Goal: Information Seeking & Learning: Learn about a topic

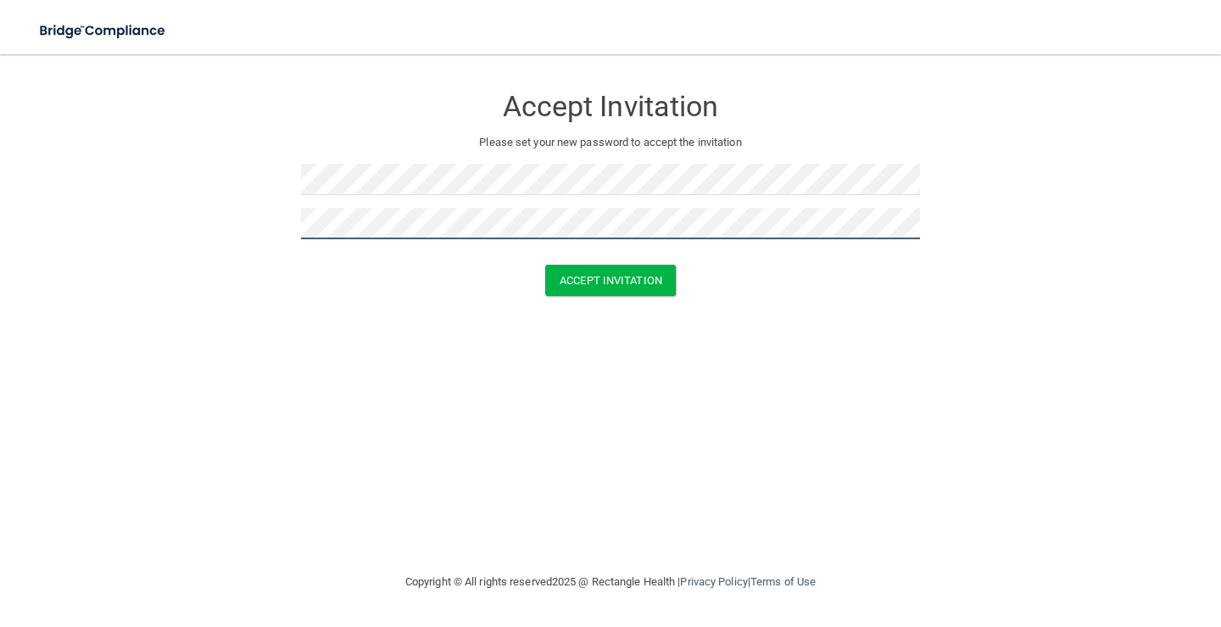
click at [545, 265] on button "Accept Invitation" at bounding box center [610, 280] width 131 height 31
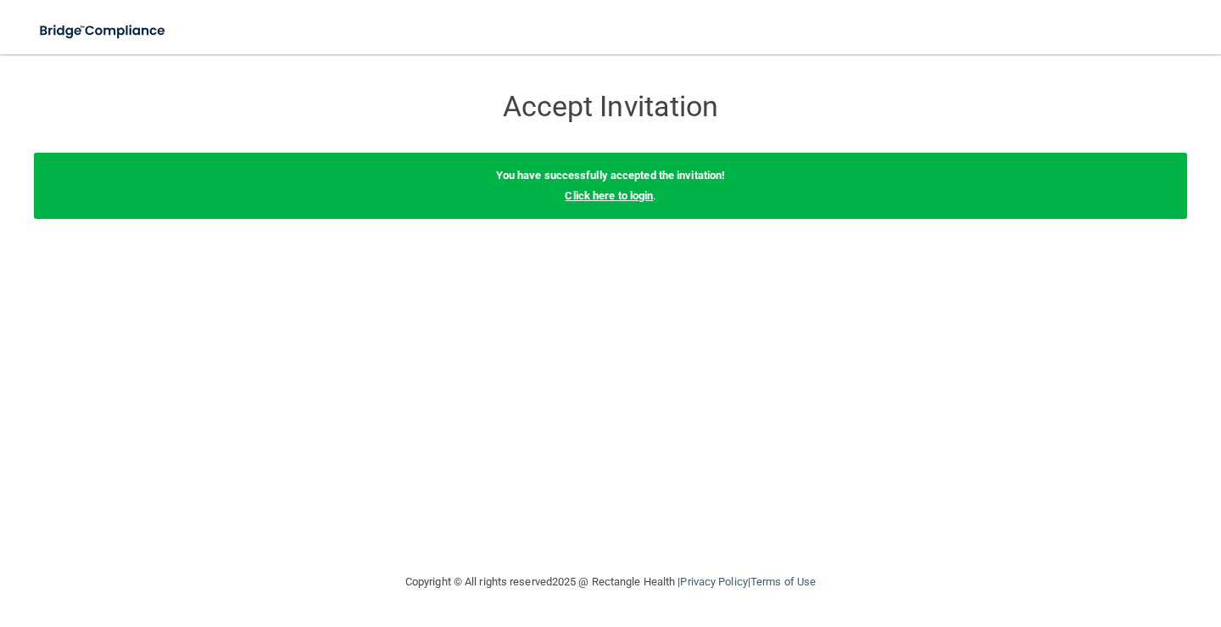
click at [620, 201] on link "Click here to login" at bounding box center [609, 195] width 88 height 13
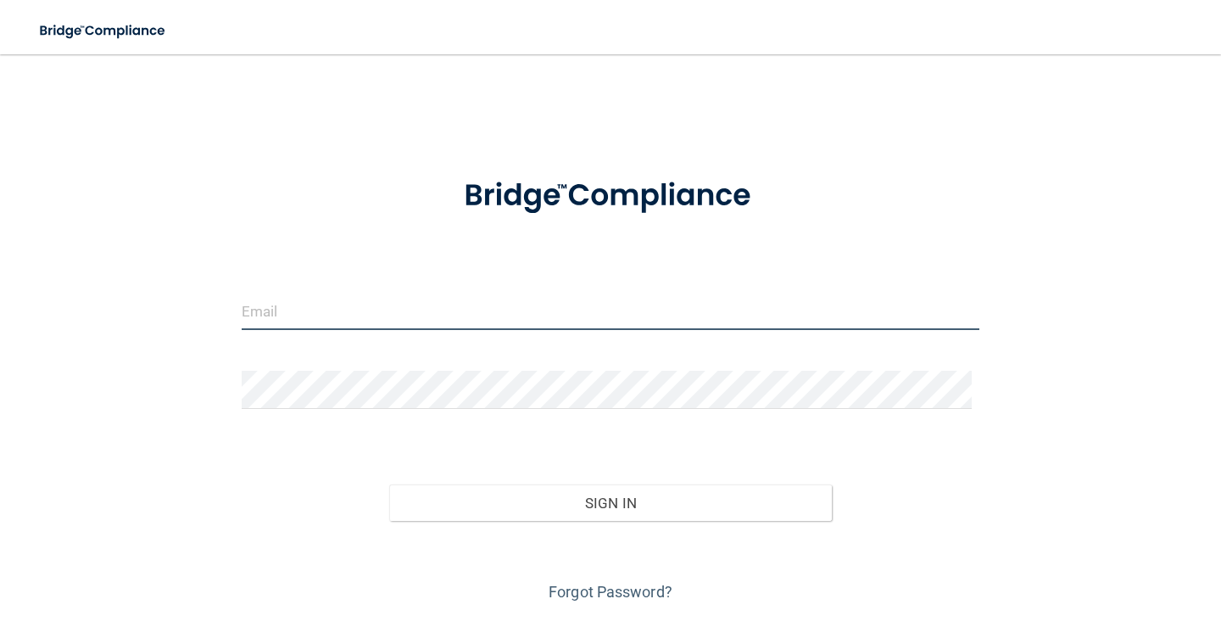
click at [314, 298] on input "email" at bounding box center [611, 311] width 738 height 38
type input "[EMAIL_ADDRESS][DOMAIN_NAME]"
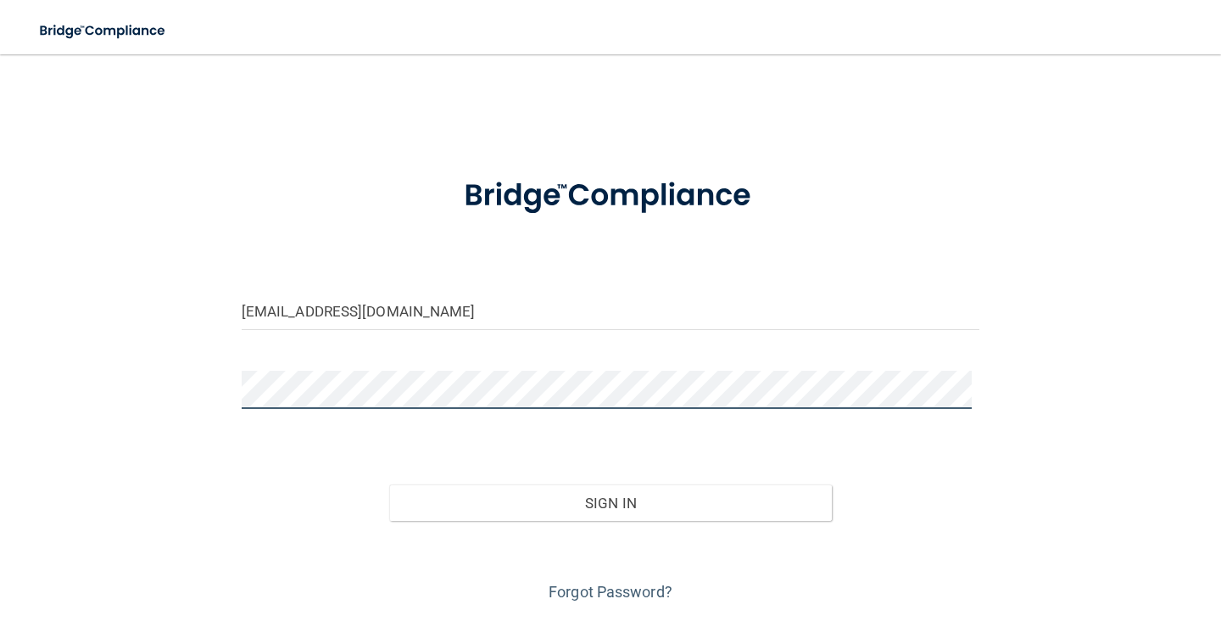
click at [389, 484] on button "Sign In" at bounding box center [610, 502] width 443 height 37
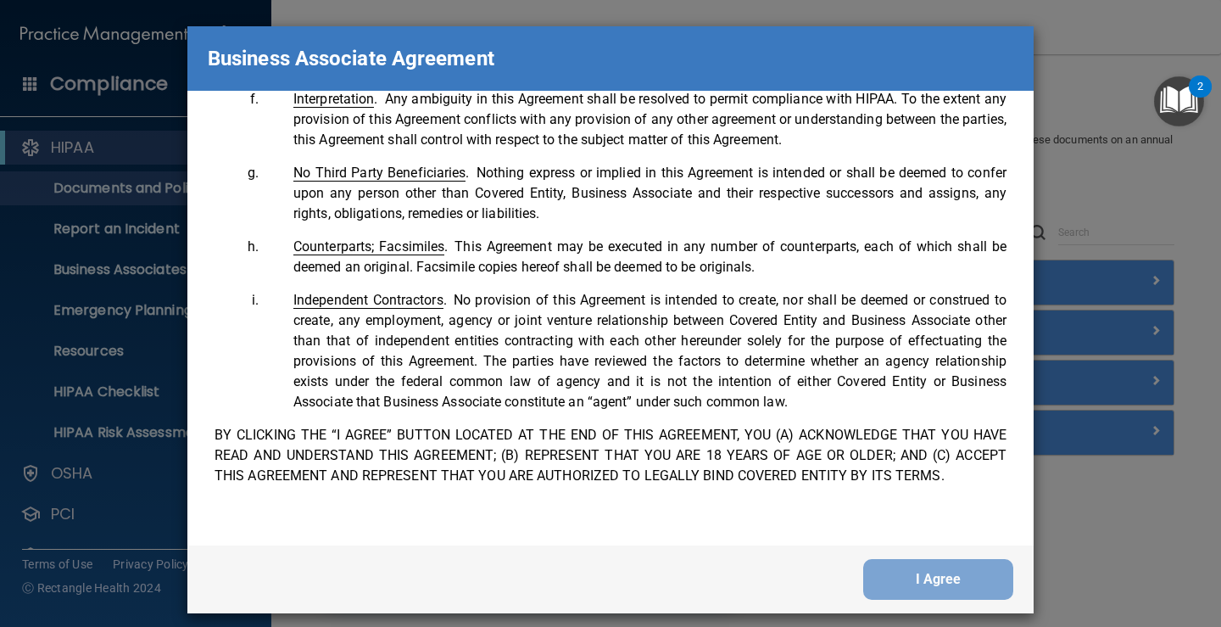
scroll to position [3499, 0]
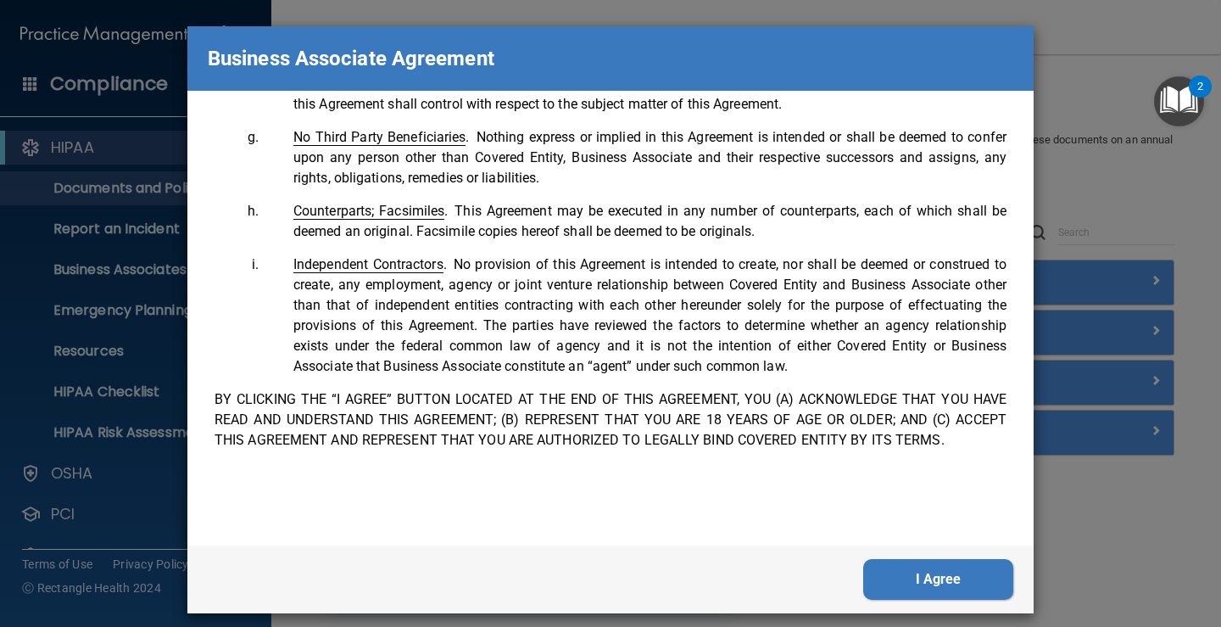
click at [945, 579] on button "I Agree" at bounding box center [938, 579] width 150 height 41
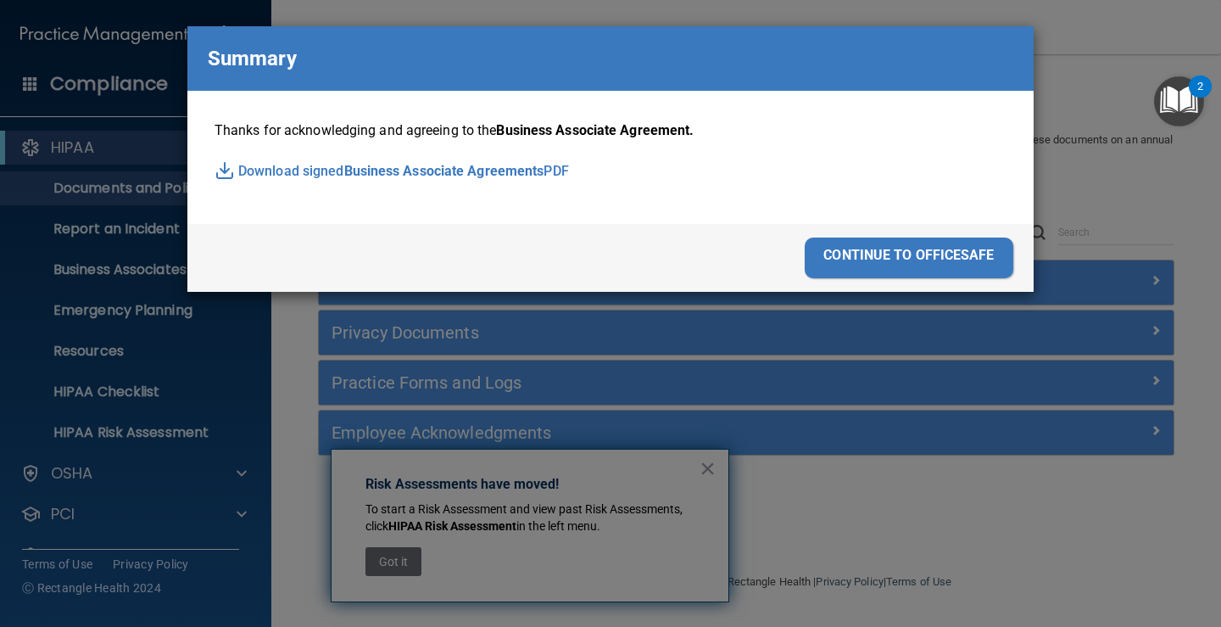
click at [913, 254] on div "continue to officesafe" at bounding box center [909, 257] width 209 height 41
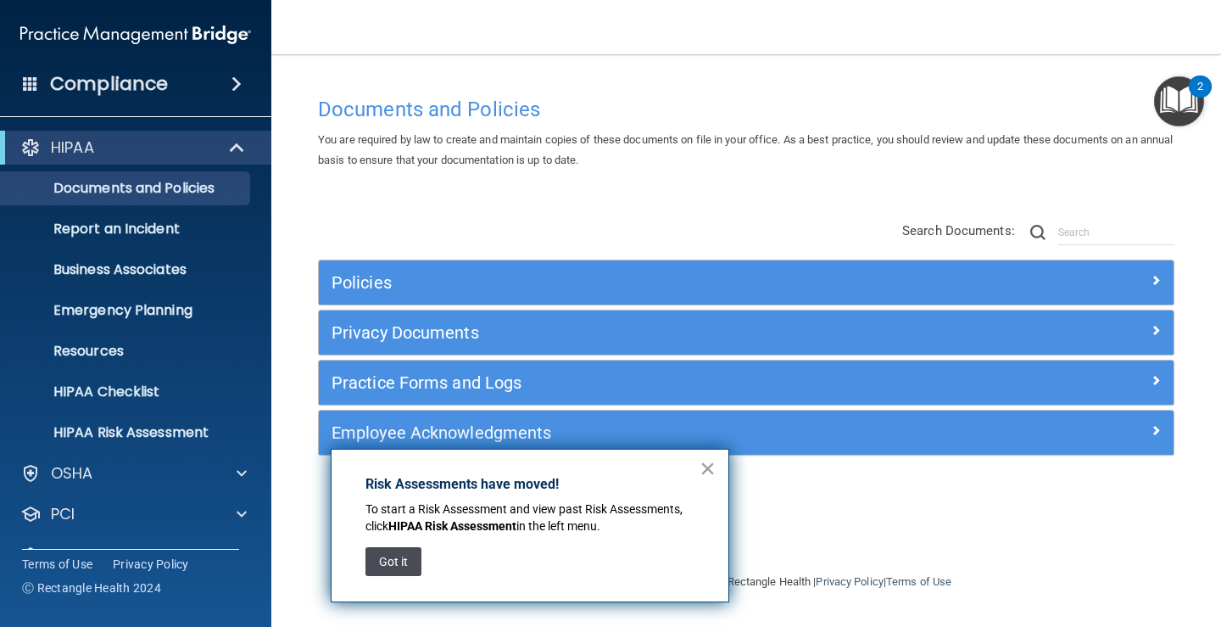
click at [405, 565] on button "Got it" at bounding box center [393, 561] width 56 height 29
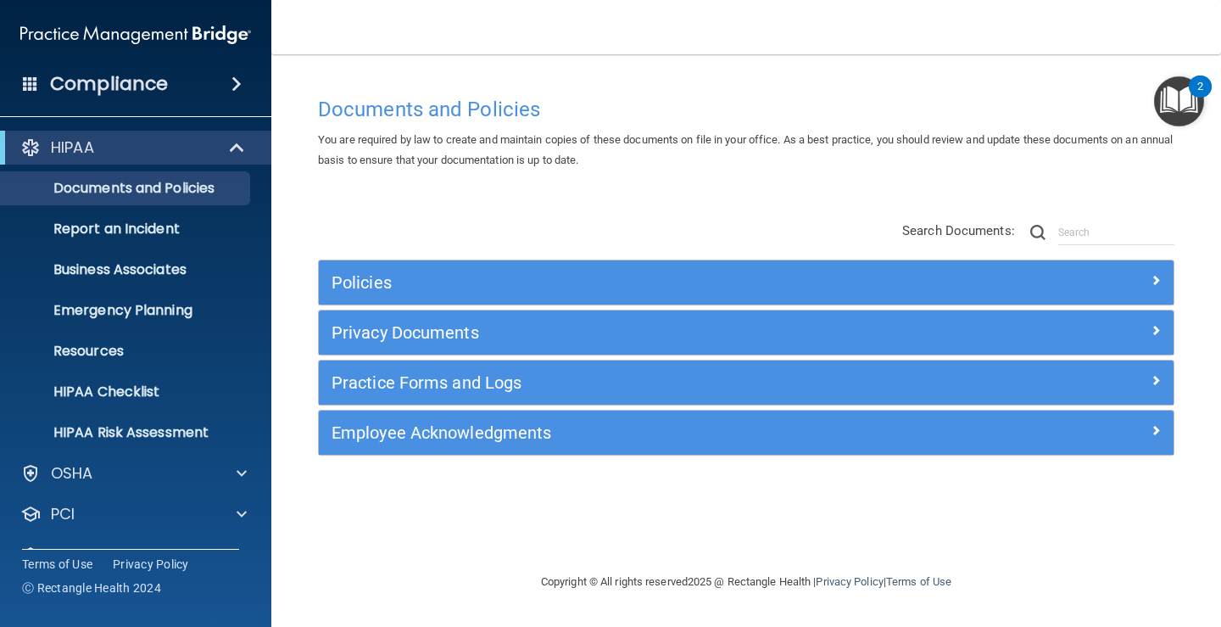
click at [1196, 89] on div "2" at bounding box center [1200, 86] width 23 height 22
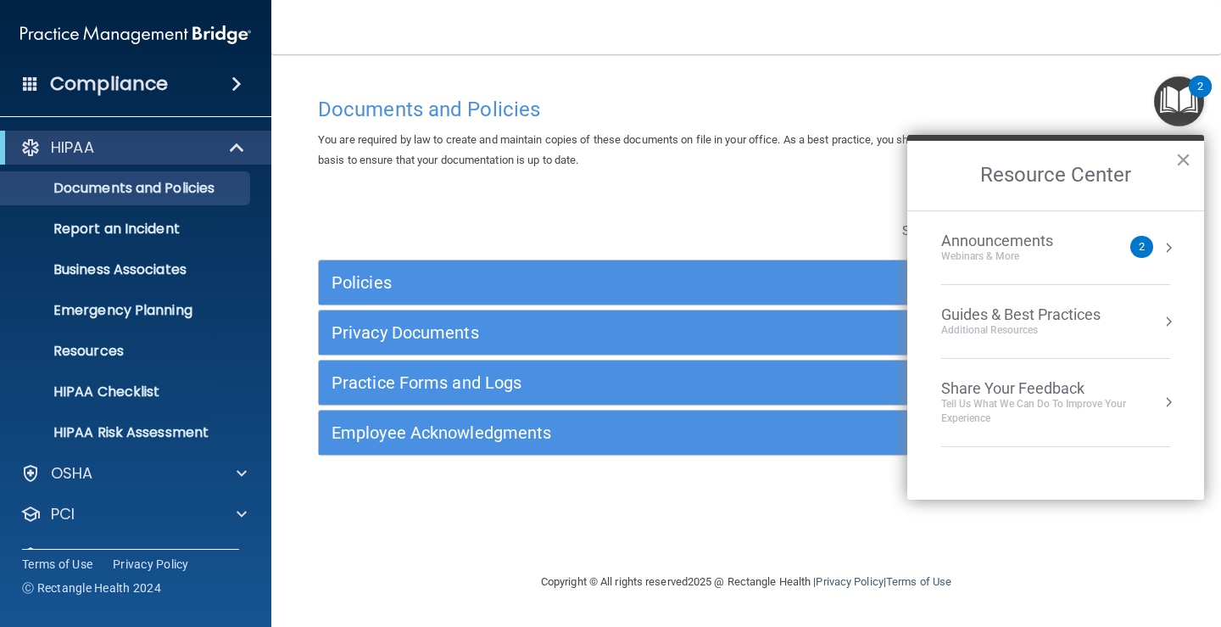
click at [1083, 265] on li "Announcements Webinars & More 2" at bounding box center [1055, 248] width 229 height 74
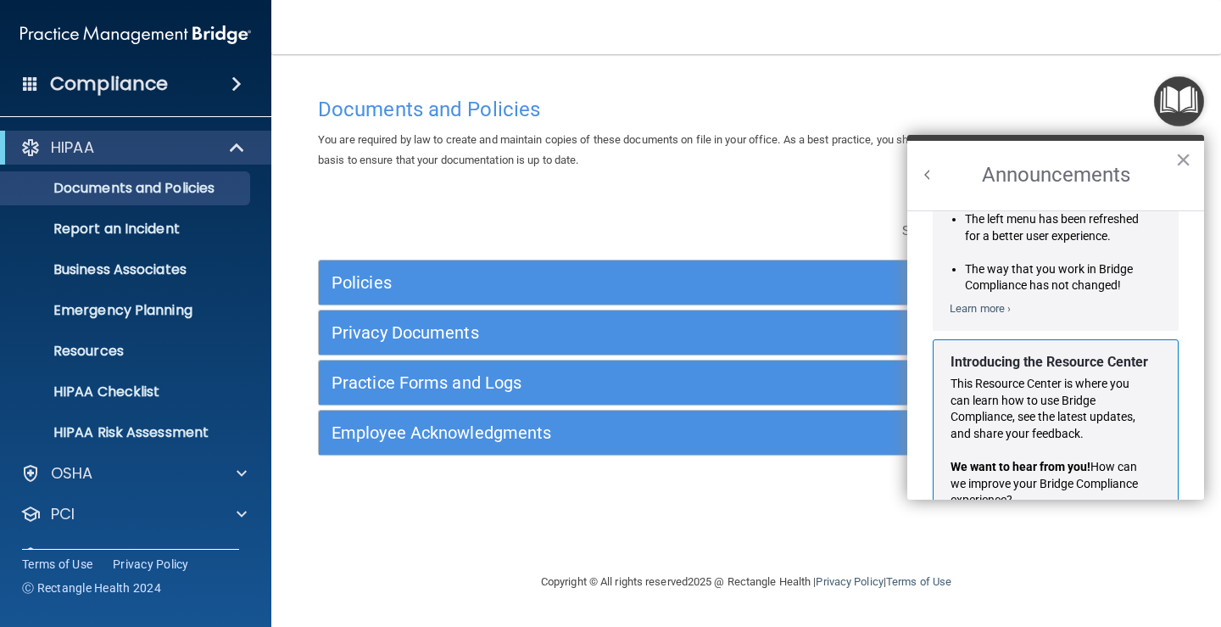
scroll to position [298, 0]
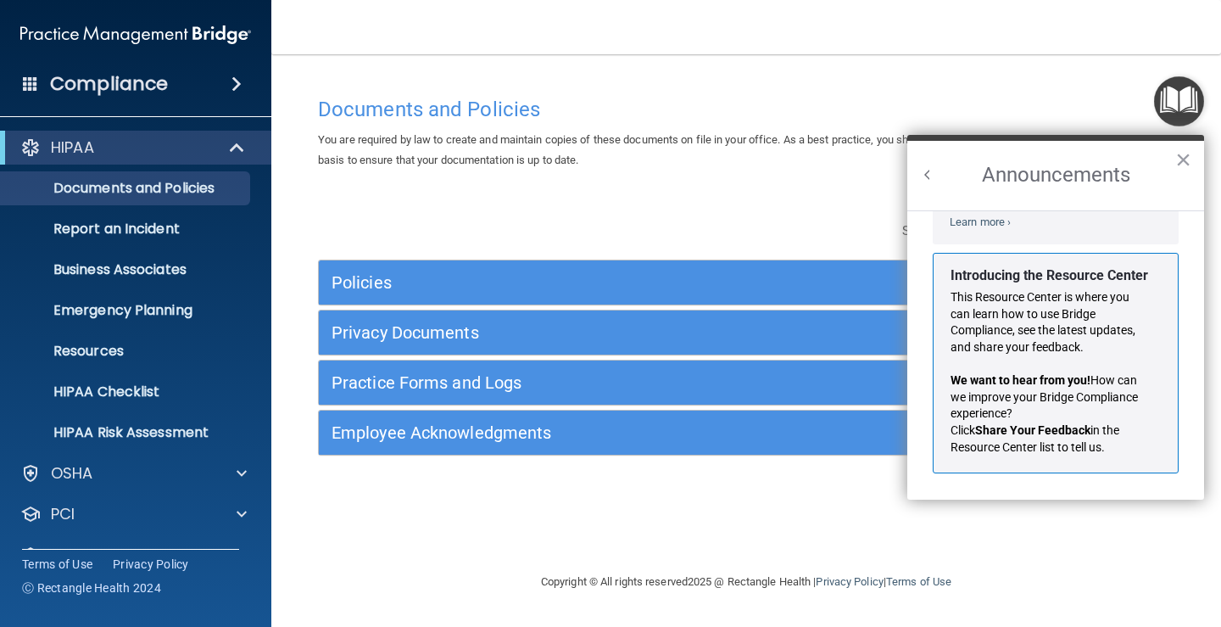
click at [860, 476] on div "Documents and Policies You are required by law to create and maintain copies of…" at bounding box center [746, 329] width 882 height 483
click at [1188, 157] on button "×" at bounding box center [1183, 159] width 16 height 27
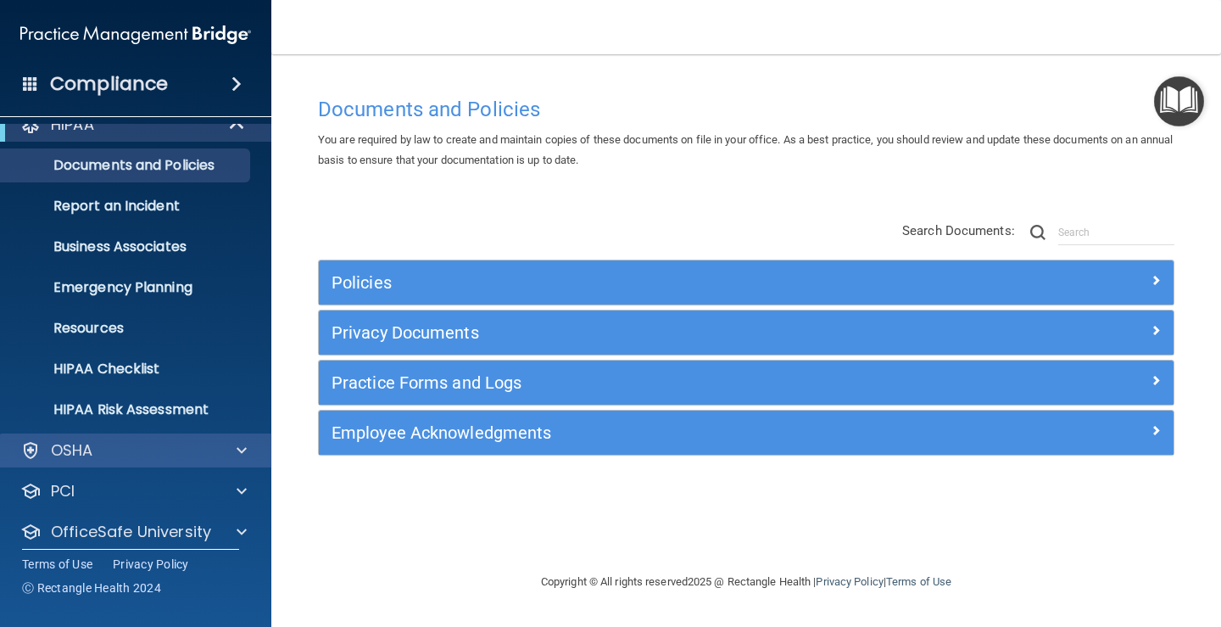
scroll to position [0, 0]
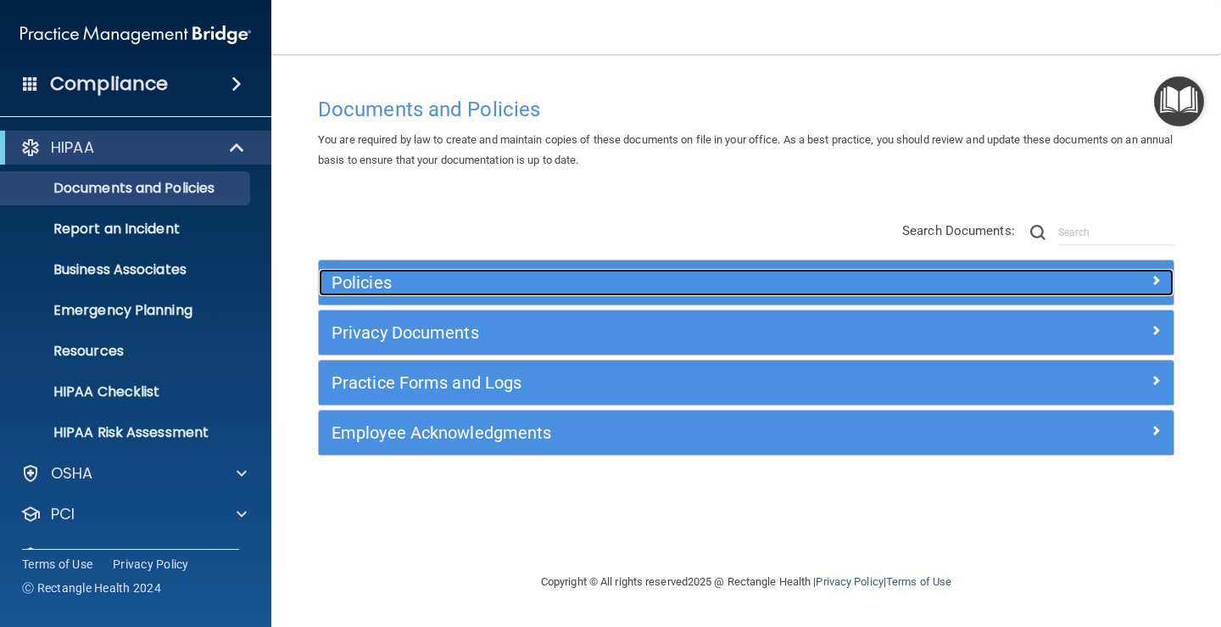
click at [446, 283] on h5 "Policies" at bounding box center [640, 282] width 616 height 19
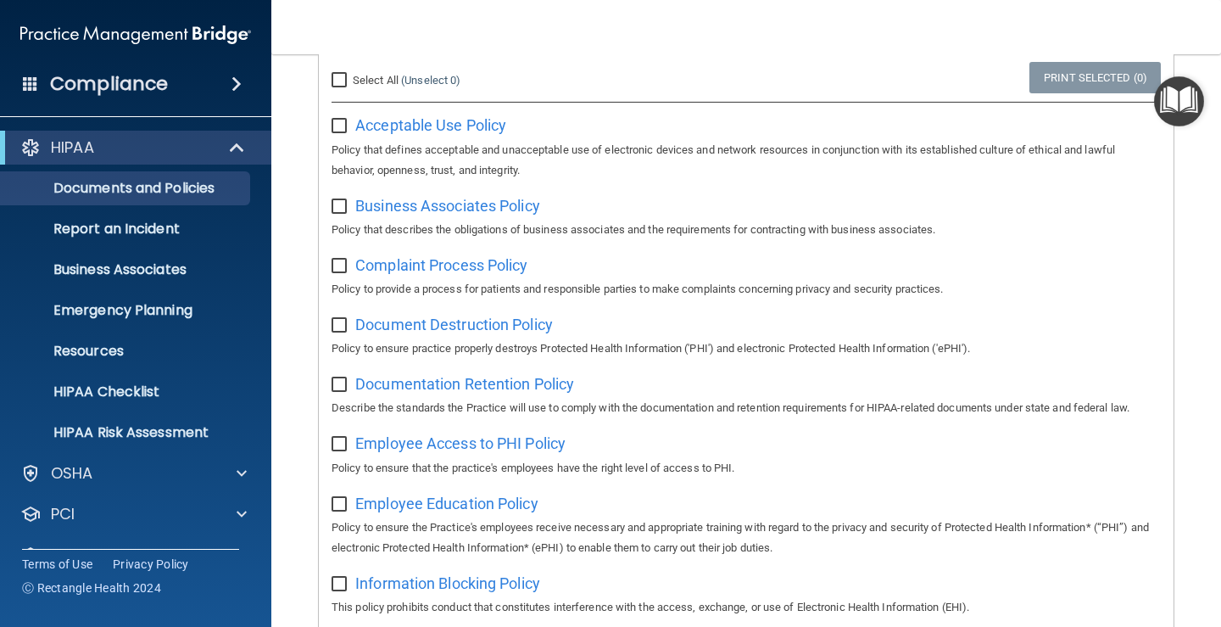
scroll to position [238, 0]
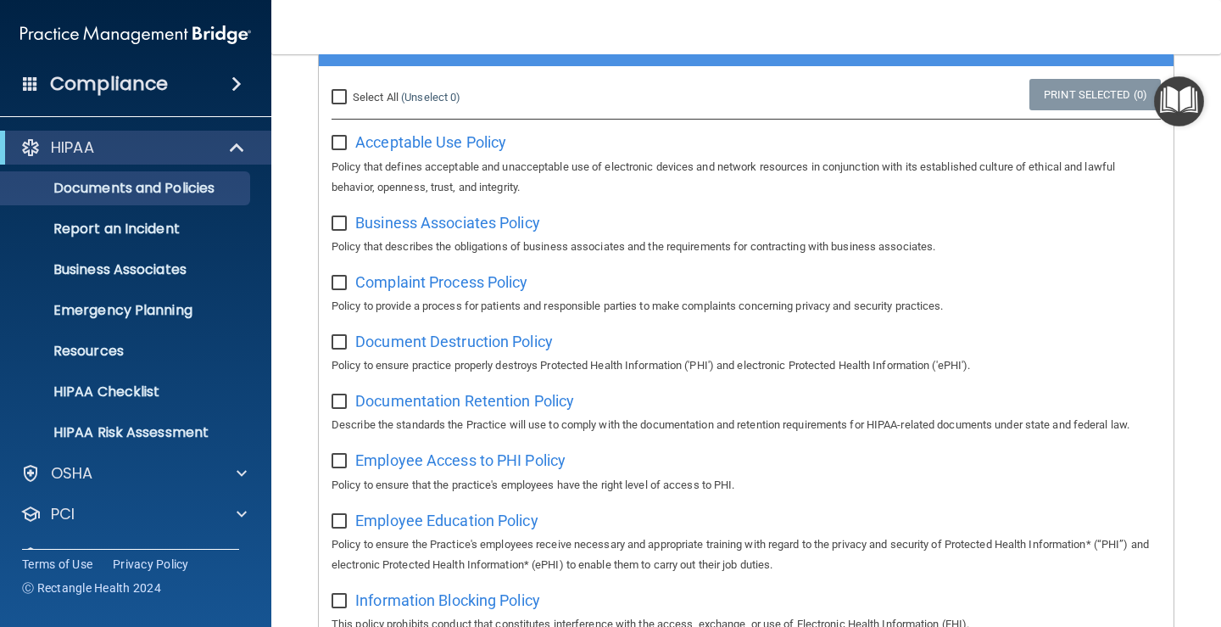
click at [343, 99] on input "Select All (Unselect 0) Unselect All" at bounding box center [342, 98] width 20 height 14
checkbox input "true"
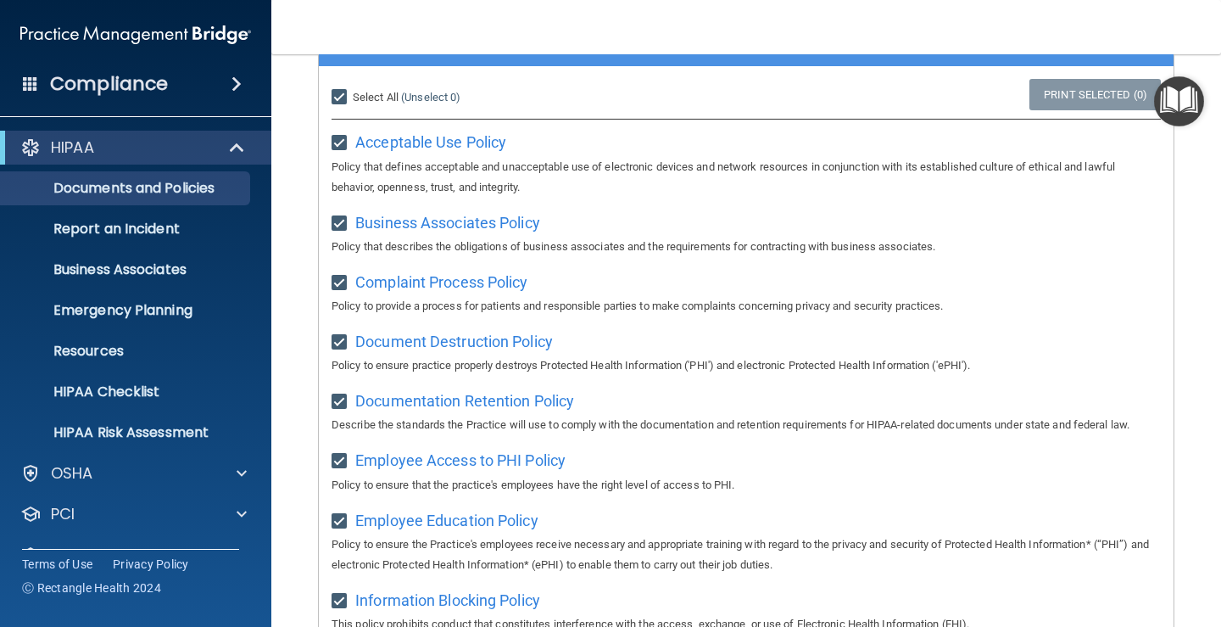
checkbox input "true"
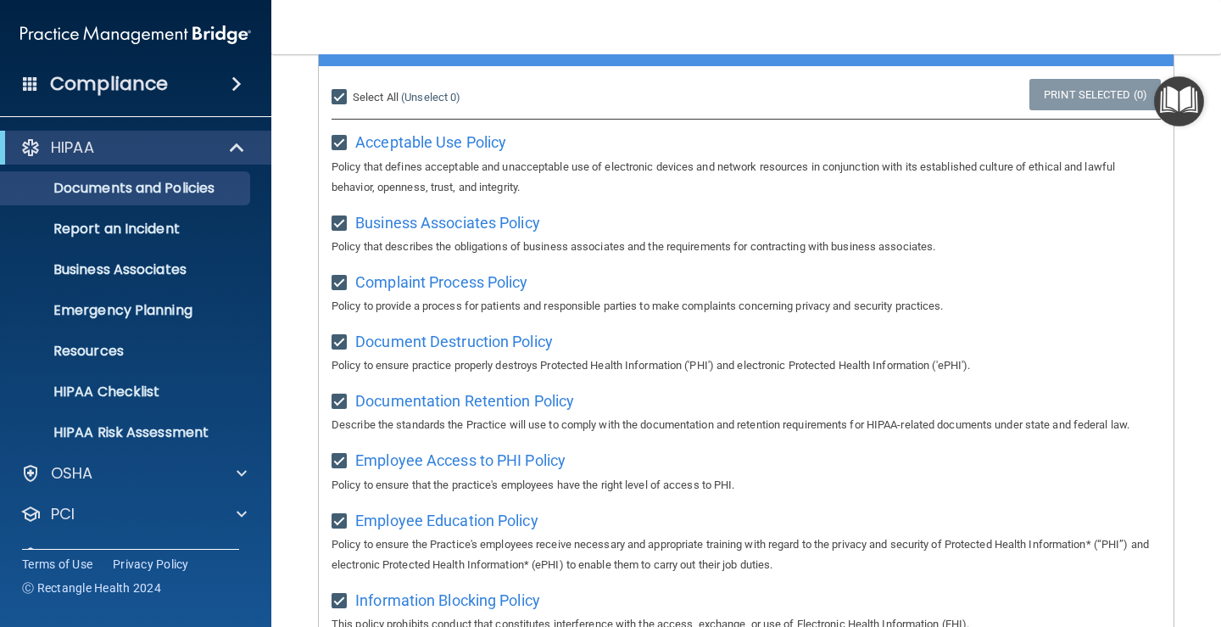
checkbox input "true"
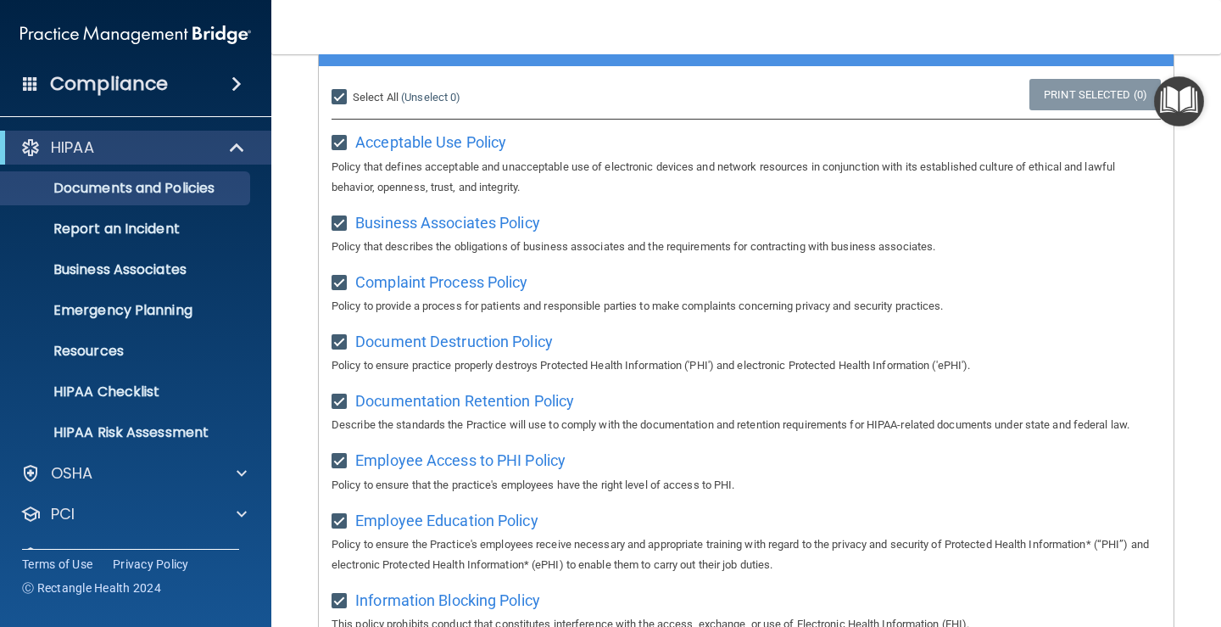
checkbox input "true"
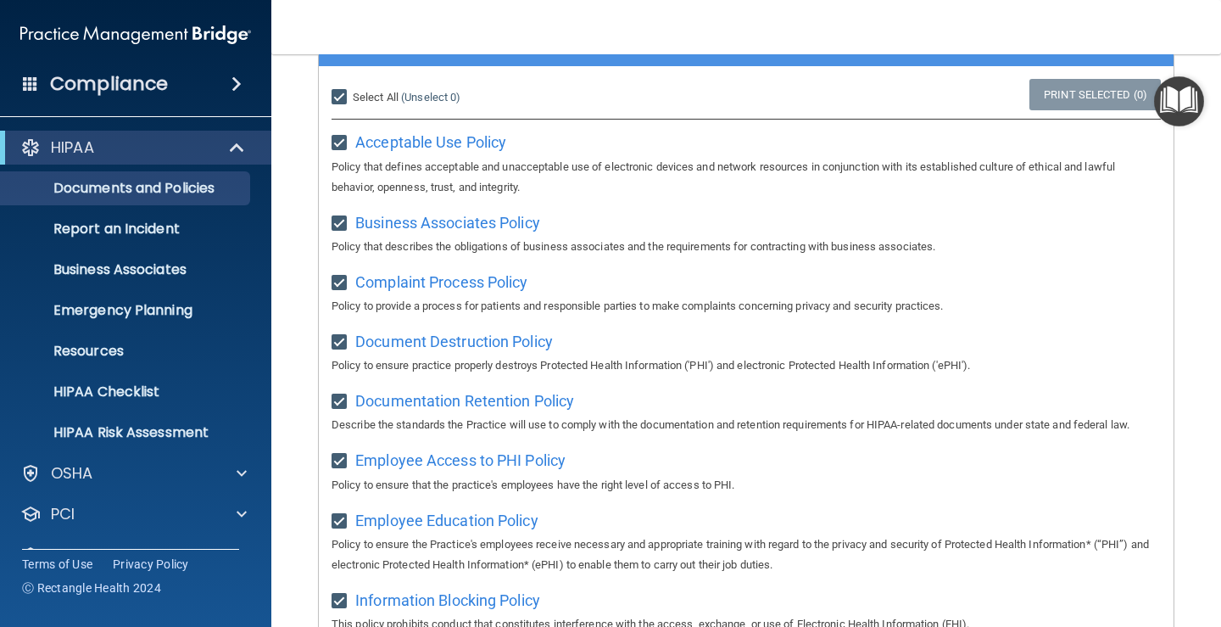
checkbox input "true"
click at [343, 99] on input "Select All (Unselect 21) Unselect All" at bounding box center [342, 98] width 20 height 14
checkbox input "false"
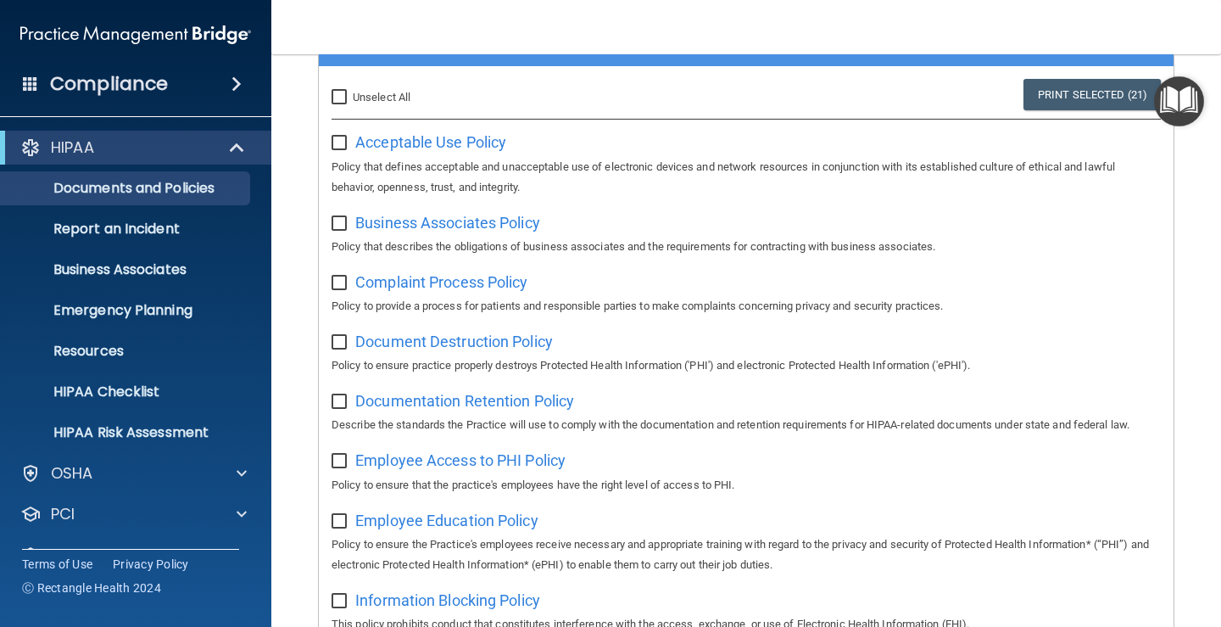
checkbox input "false"
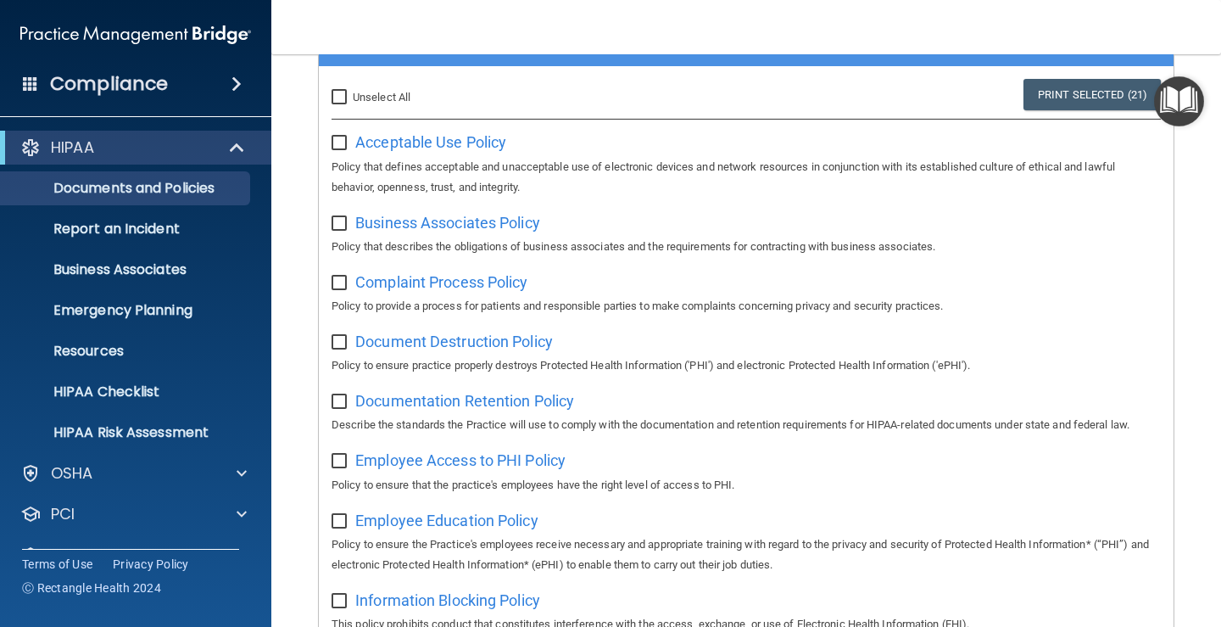
checkbox input "false"
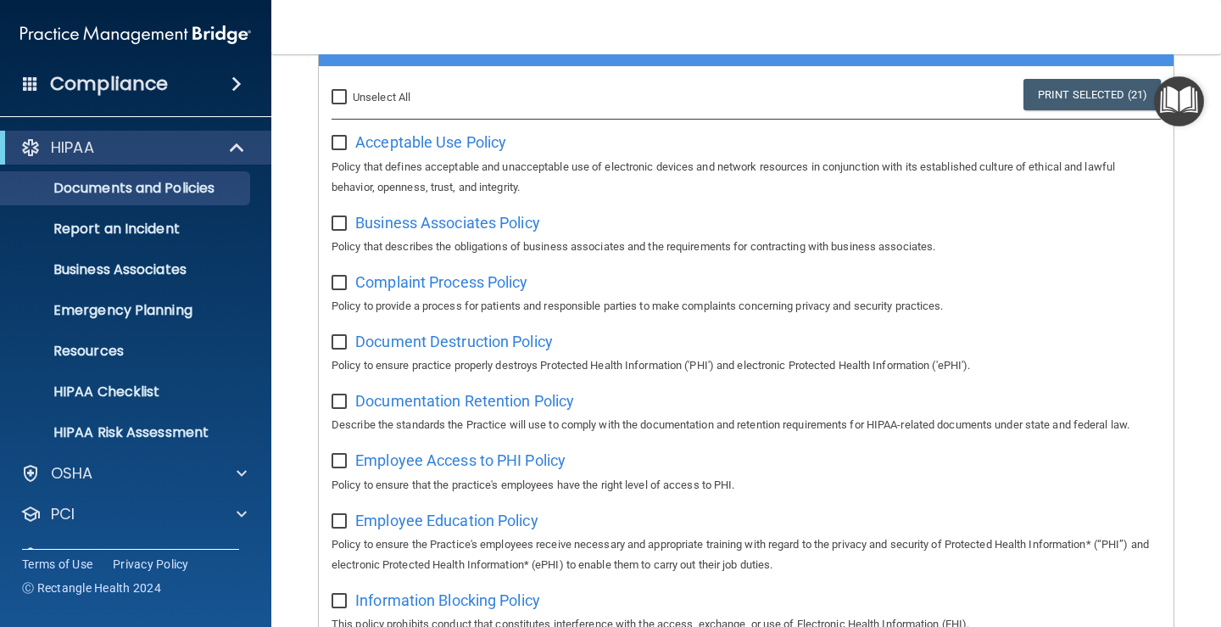
checkbox input "false"
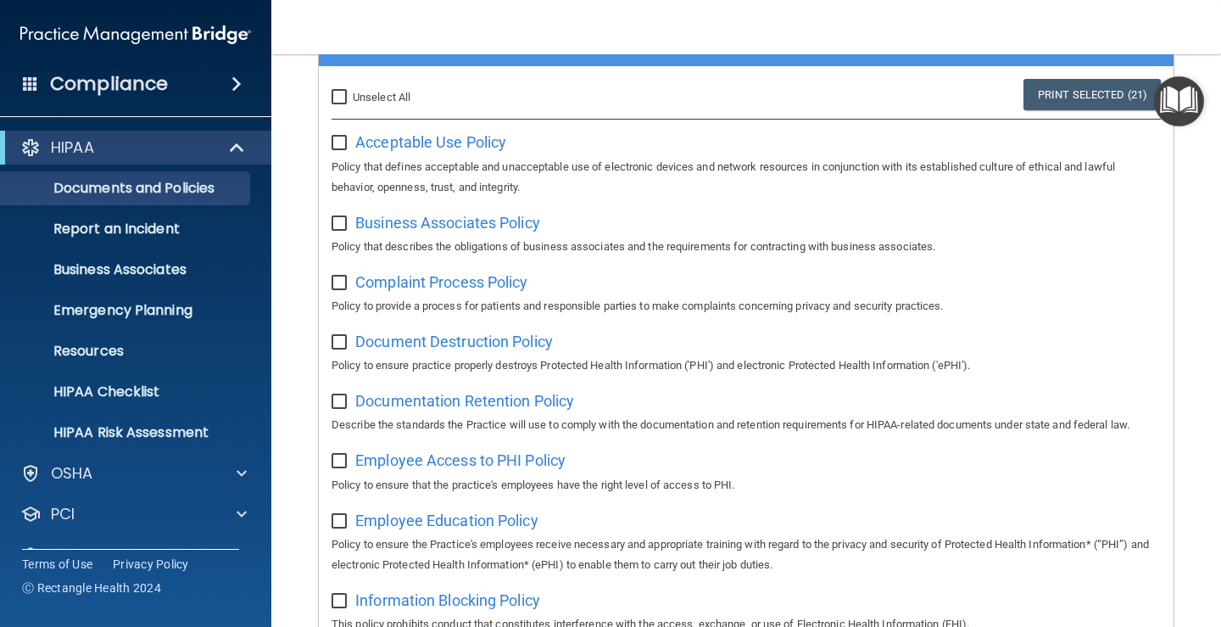
checkbox input "false"
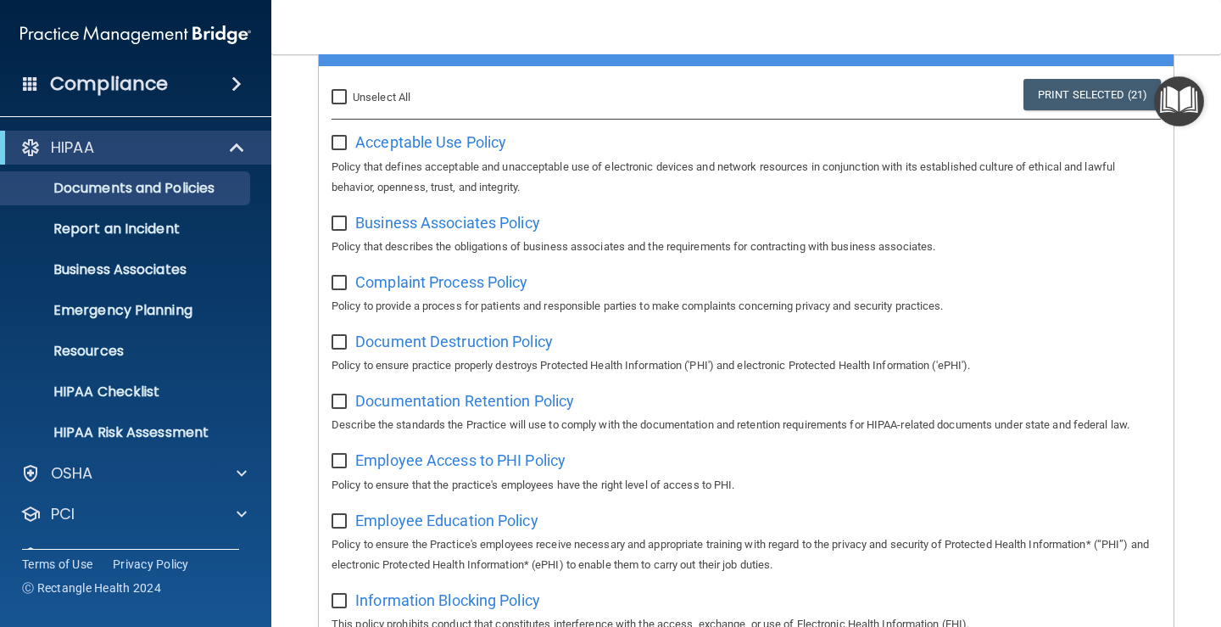
checkbox input "false"
click at [406, 144] on span "Acceptable Use Policy" at bounding box center [430, 142] width 151 height 18
click at [102, 137] on div "HIPAA" at bounding box center [112, 147] width 209 height 20
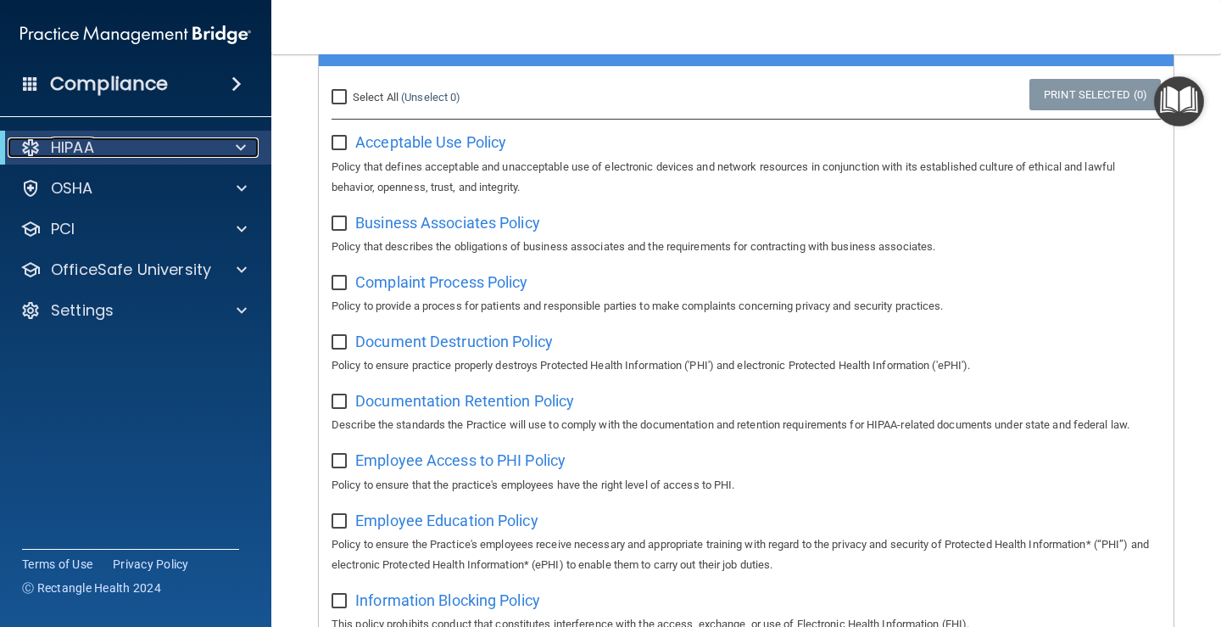
click at [103, 137] on div "HIPAA" at bounding box center [112, 147] width 209 height 20
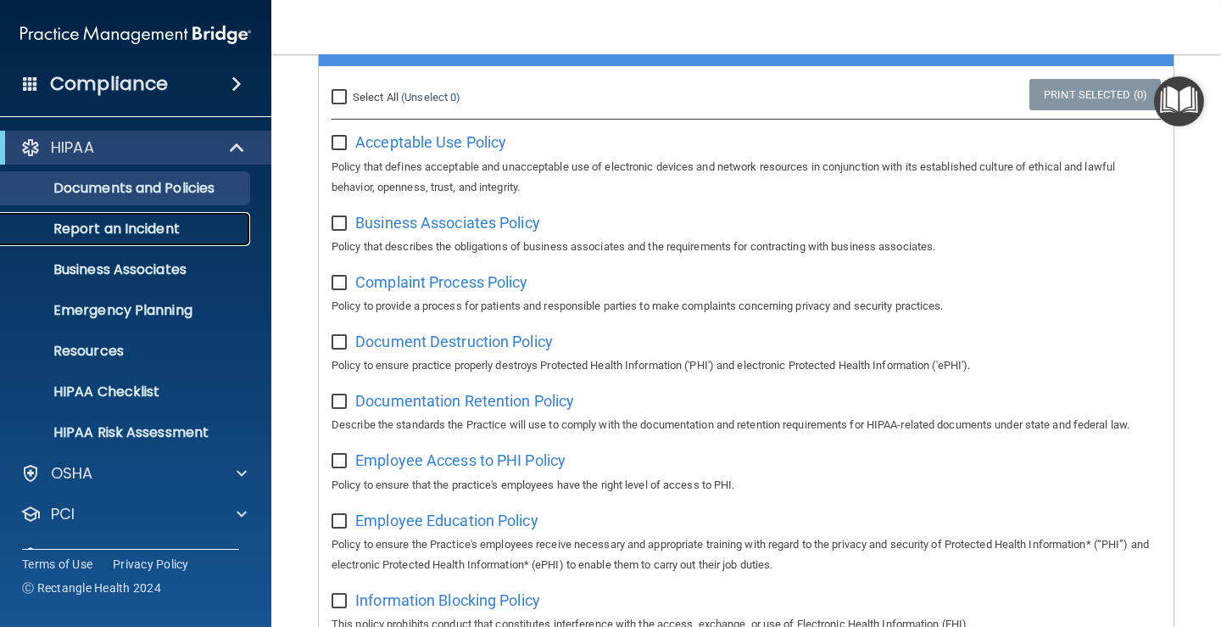
click at [120, 237] on p "Report an Incident" at bounding box center [126, 228] width 231 height 17
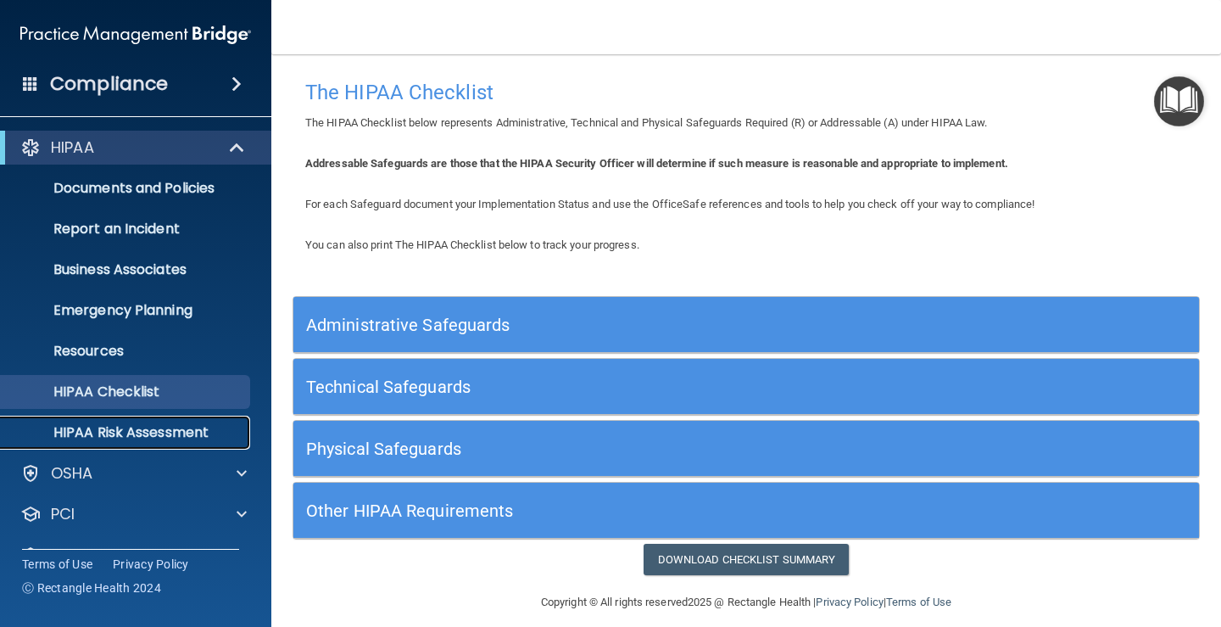
click at [121, 434] on p "HIPAA Risk Assessment" at bounding box center [126, 432] width 231 height 17
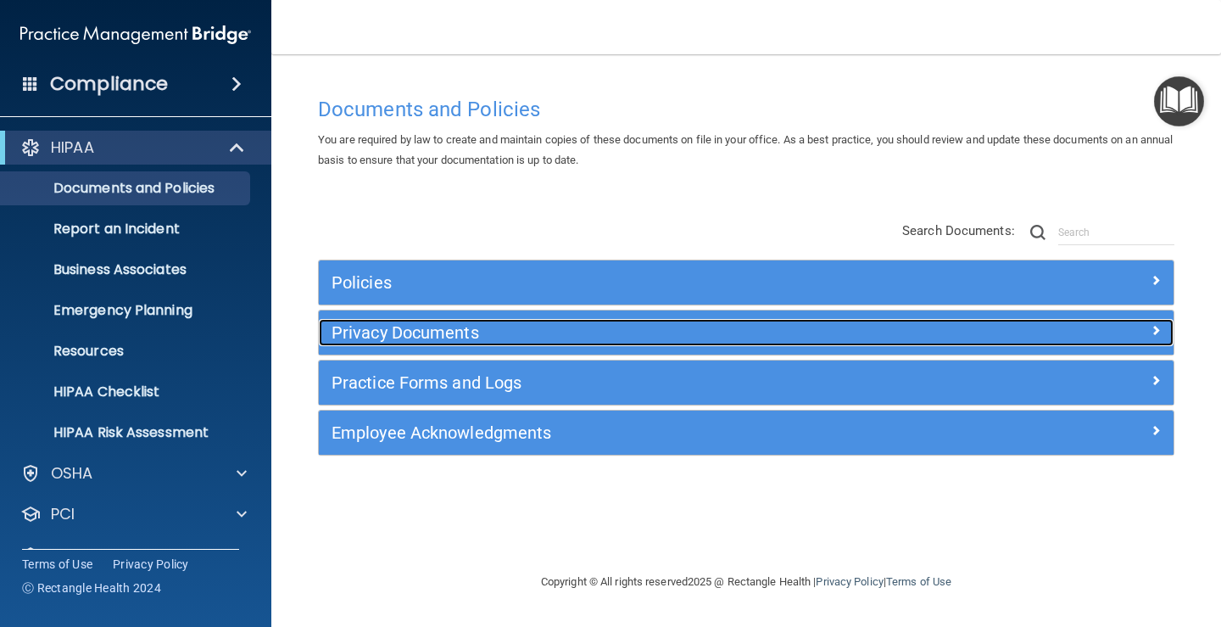
click at [503, 329] on h5 "Privacy Documents" at bounding box center [640, 332] width 616 height 19
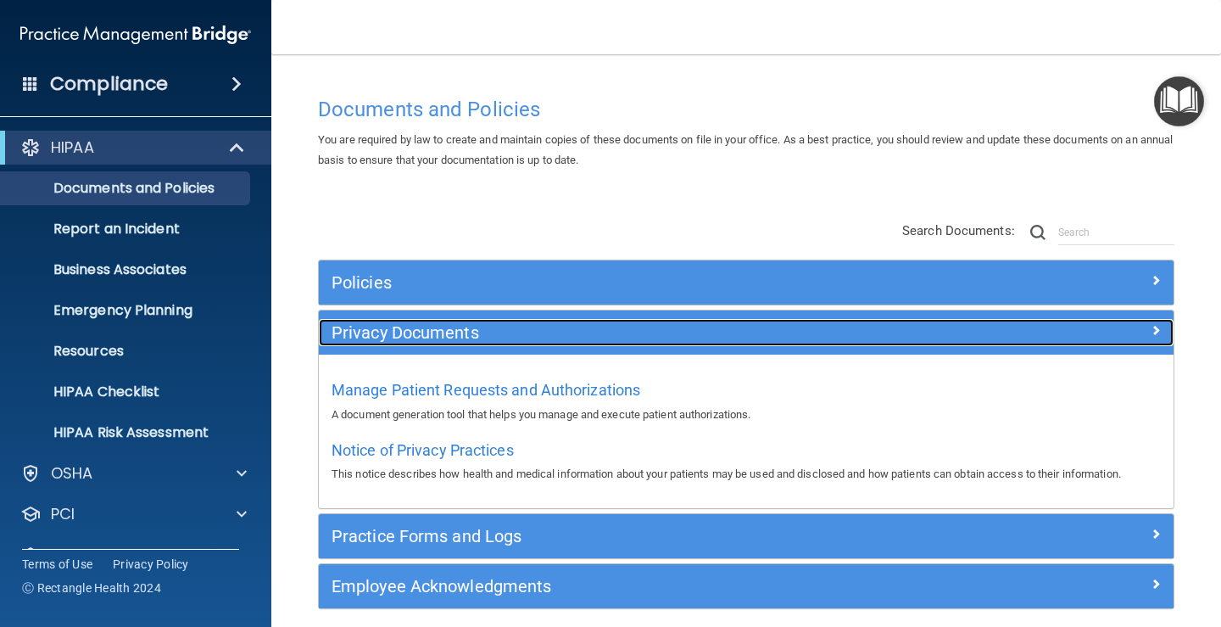
click at [511, 337] on h5 "Privacy Documents" at bounding box center [640, 332] width 616 height 19
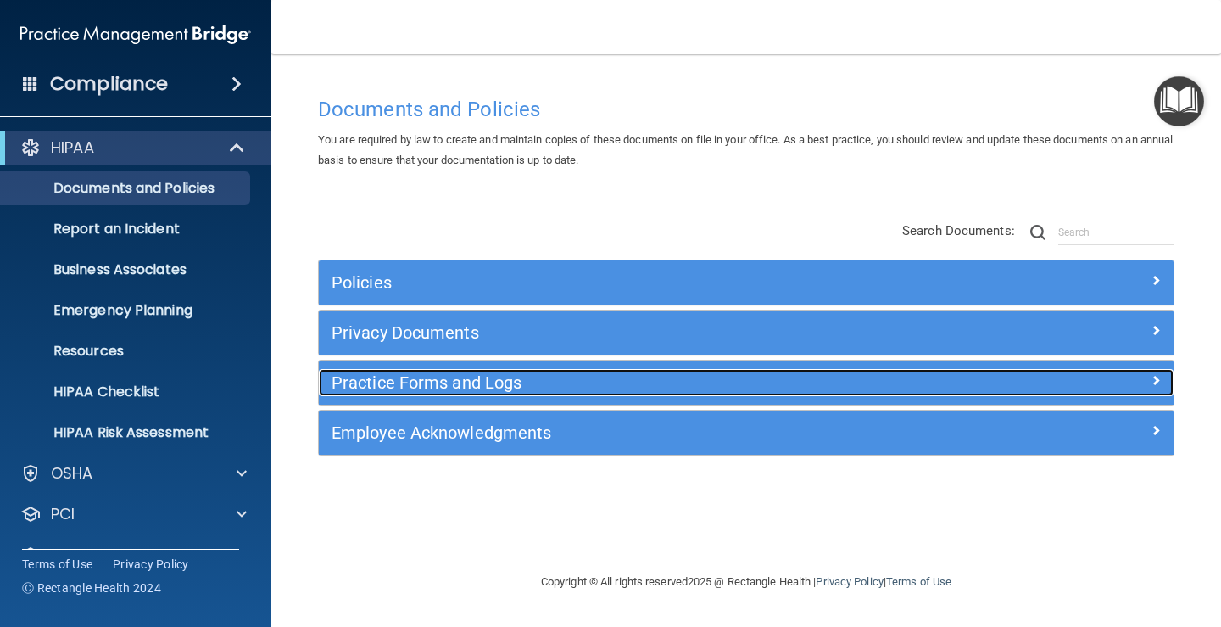
click at [519, 373] on h5 "Practice Forms and Logs" at bounding box center [640, 382] width 616 height 19
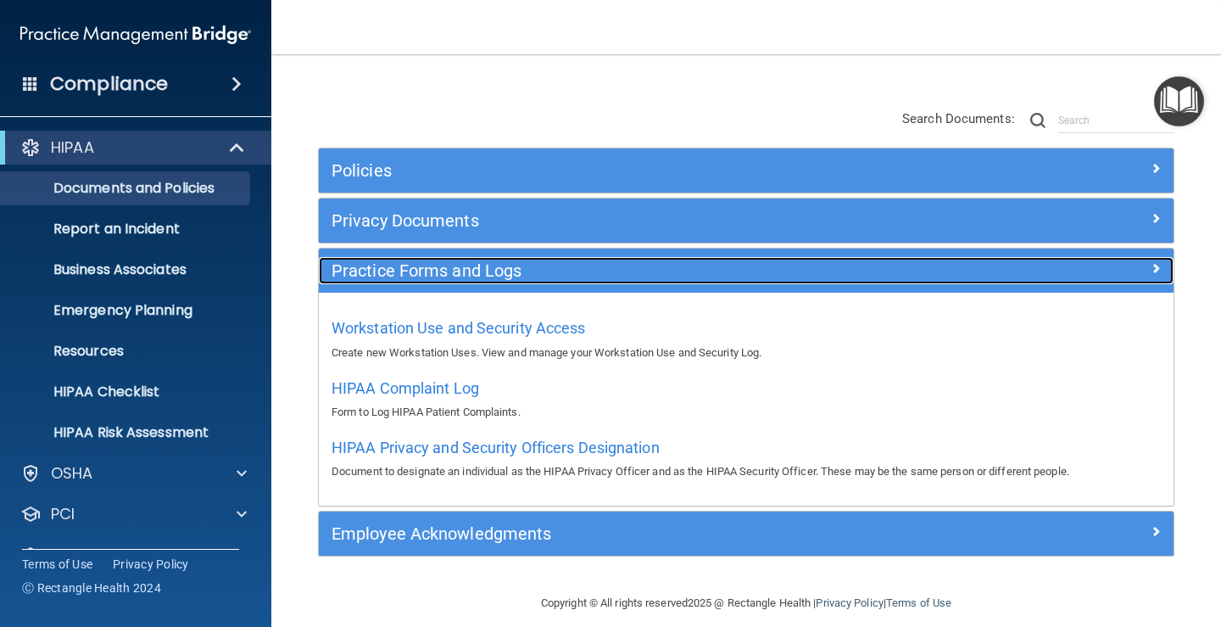
scroll to position [129, 0]
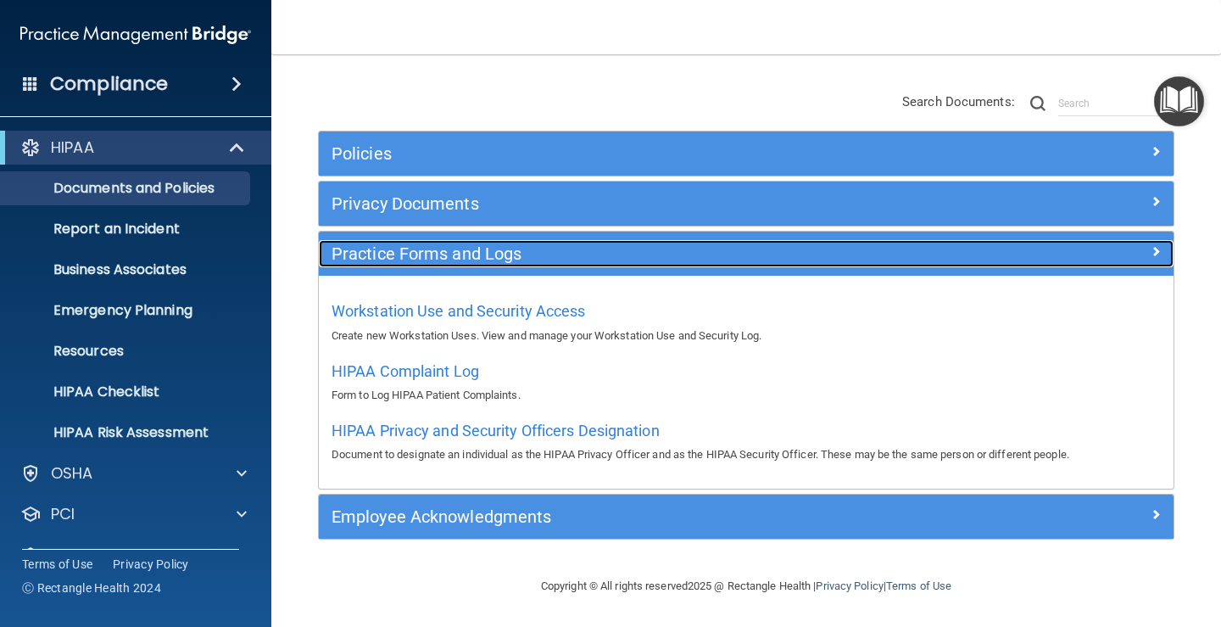
click at [539, 240] on div "Practice Forms and Logs" at bounding box center [639, 253] width 641 height 27
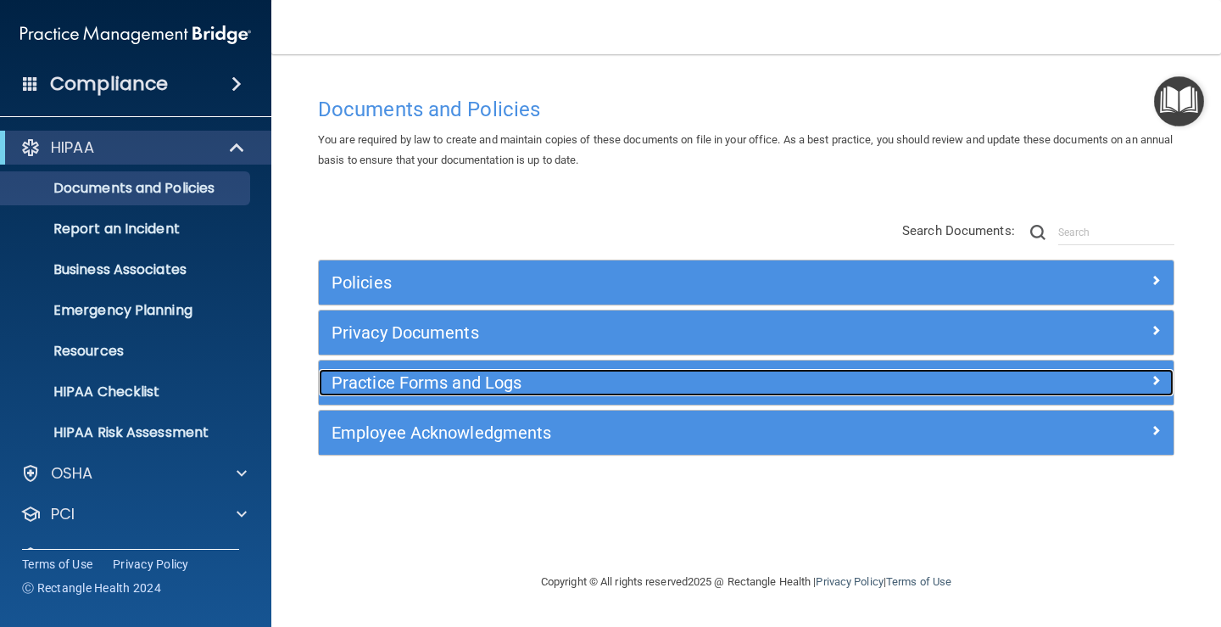
scroll to position [0, 0]
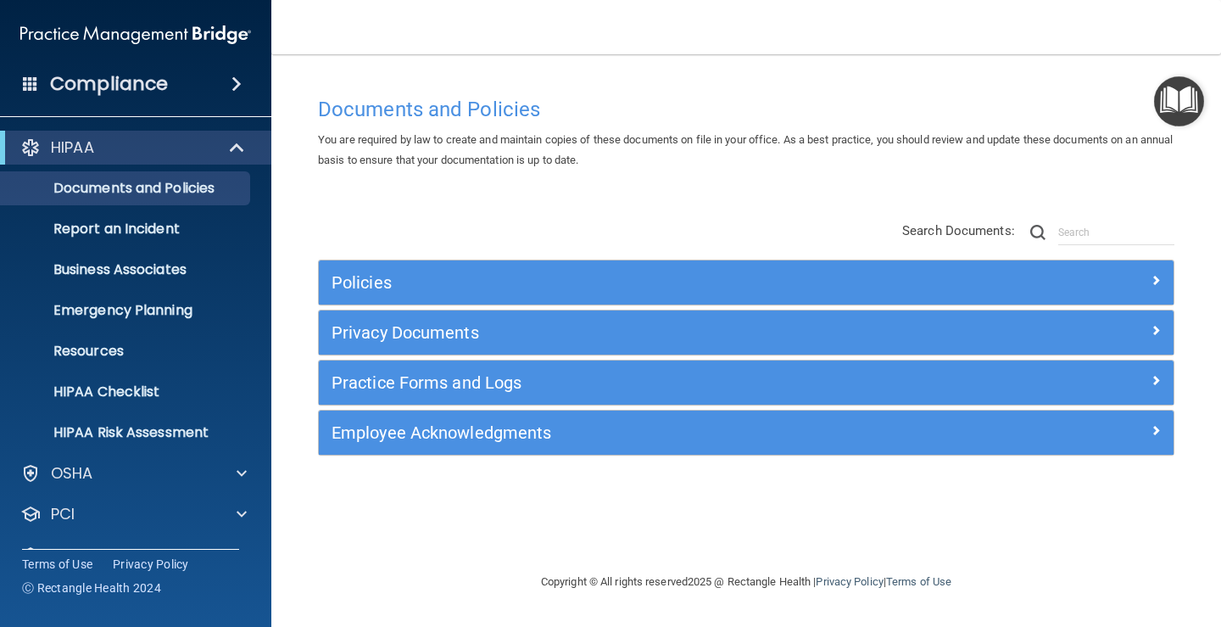
click at [524, 416] on div "Employee Acknowledgments" at bounding box center [746, 432] width 855 height 44
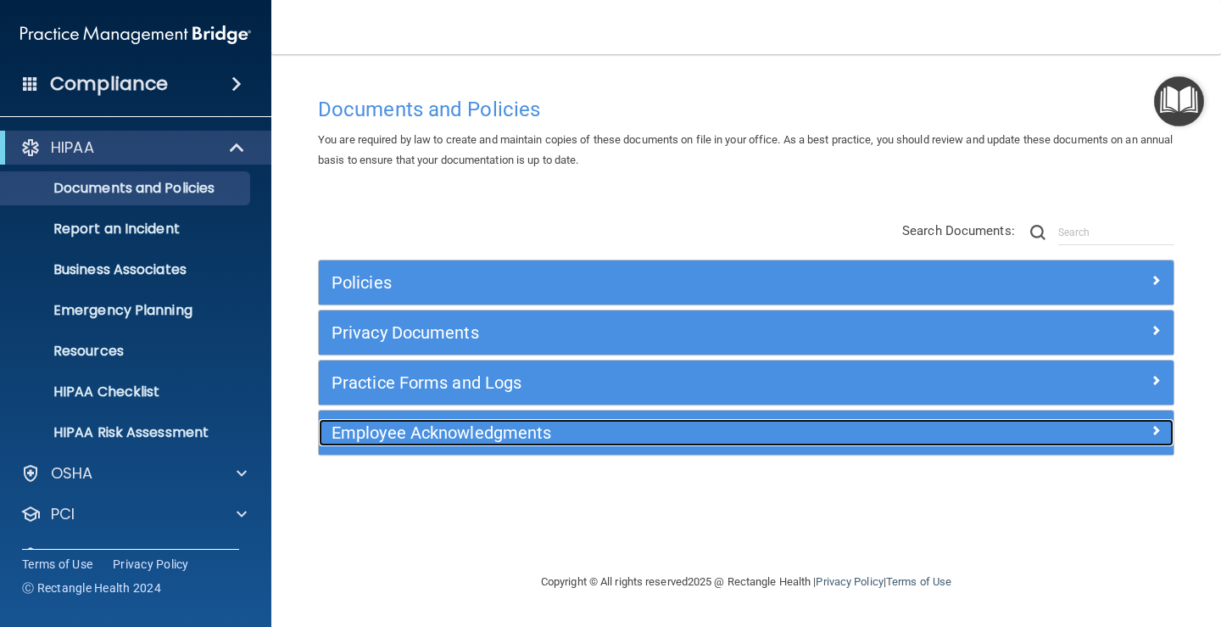
click at [524, 428] on h5 "Employee Acknowledgments" at bounding box center [640, 432] width 616 height 19
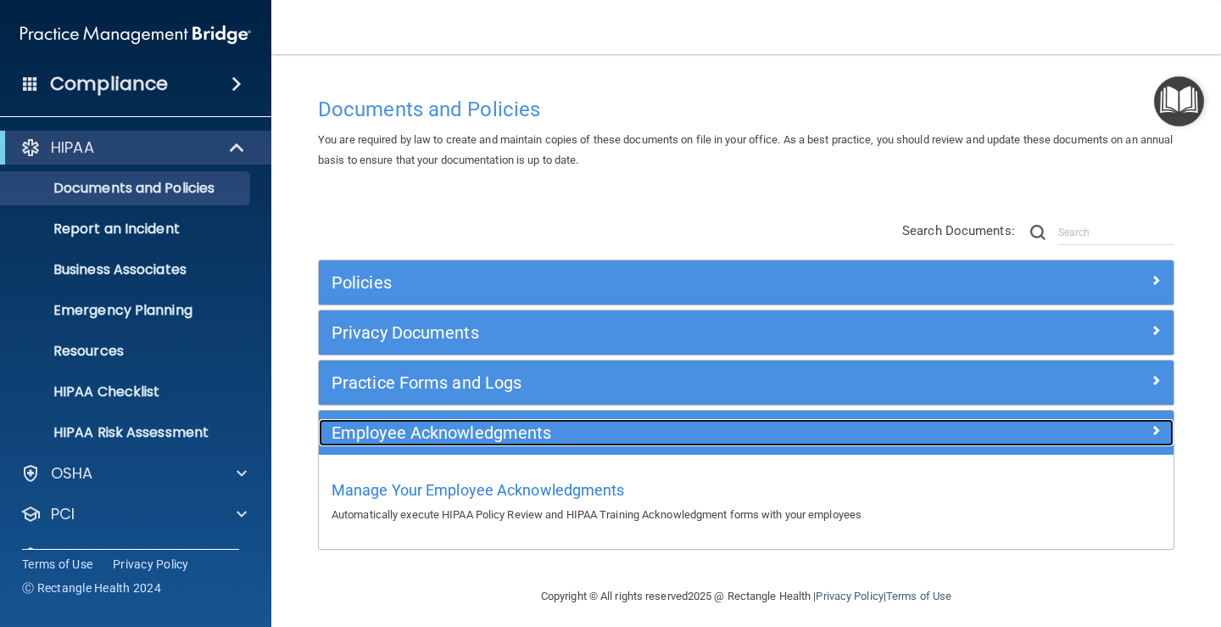
click at [522, 444] on div "Employee Acknowledgments" at bounding box center [639, 432] width 641 height 27
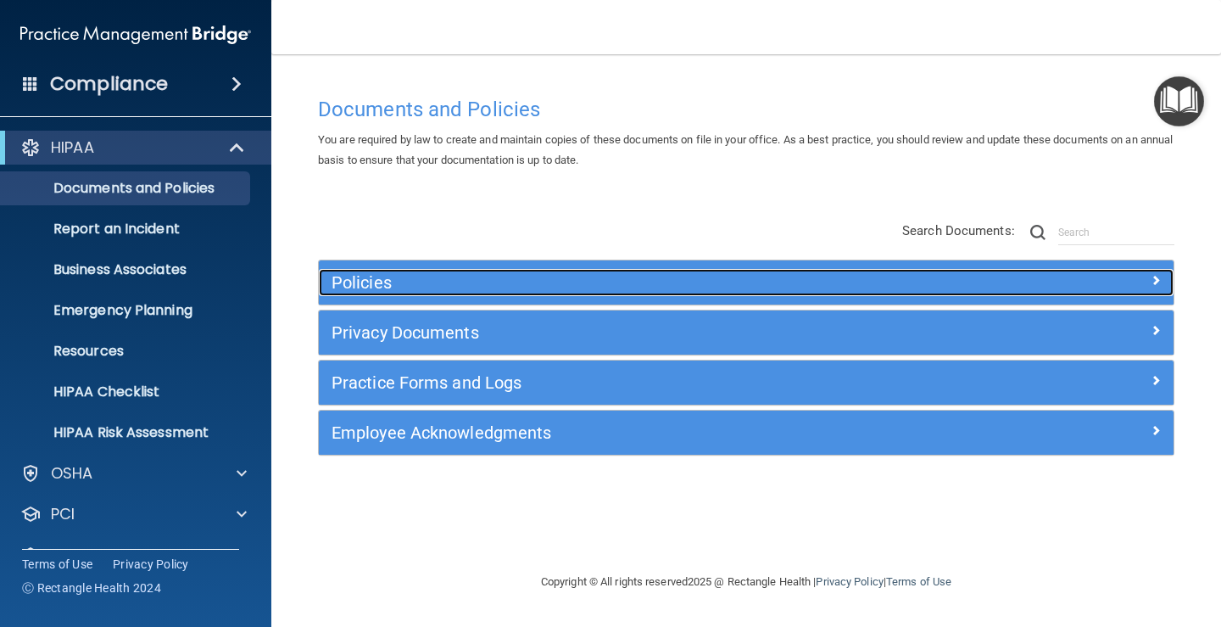
click at [350, 290] on h5 "Policies" at bounding box center [640, 282] width 616 height 19
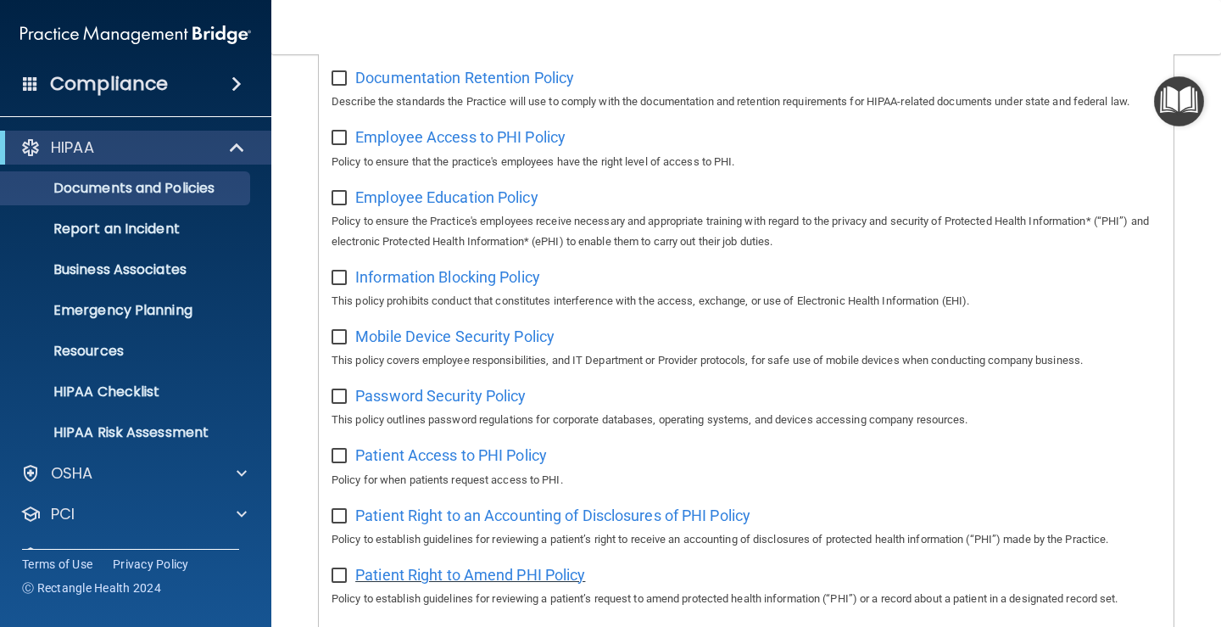
scroll to position [238, 0]
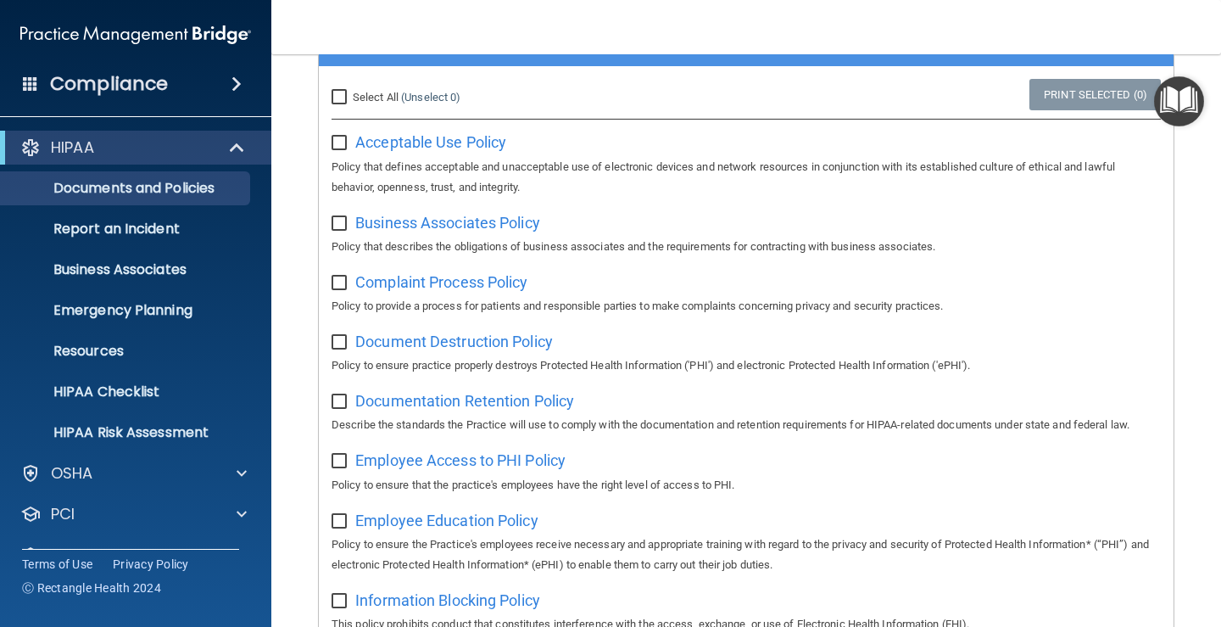
click at [427, 132] on div "Acceptable Use Policy Policy that defines acceptable and unacceptable use of el…" at bounding box center [746, 162] width 829 height 69
click at [440, 142] on span "Acceptable Use Policy" at bounding box center [430, 142] width 151 height 18
click at [27, 145] on div at bounding box center [30, 147] width 20 height 20
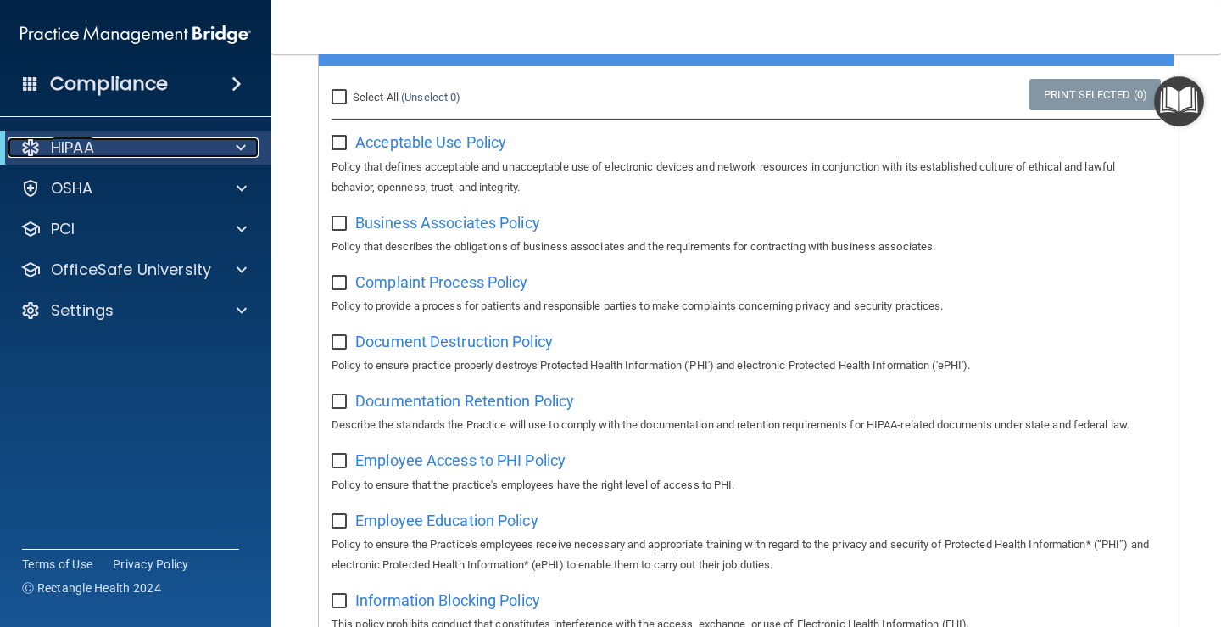
click at [27, 145] on div at bounding box center [30, 147] width 20 height 20
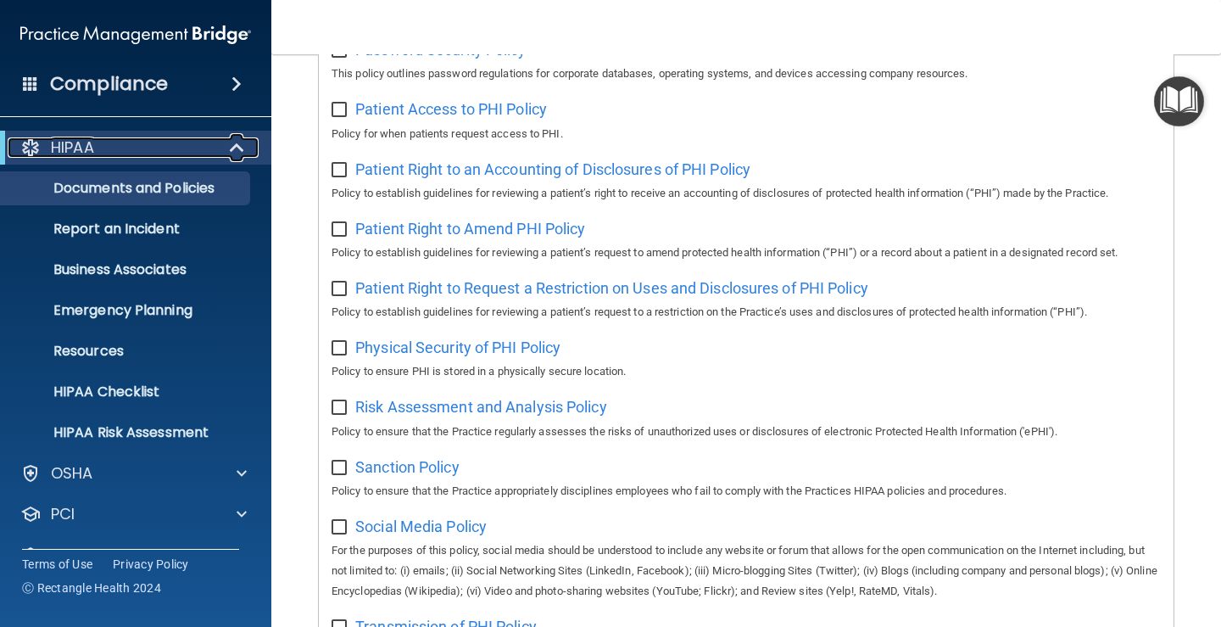
scroll to position [917, 0]
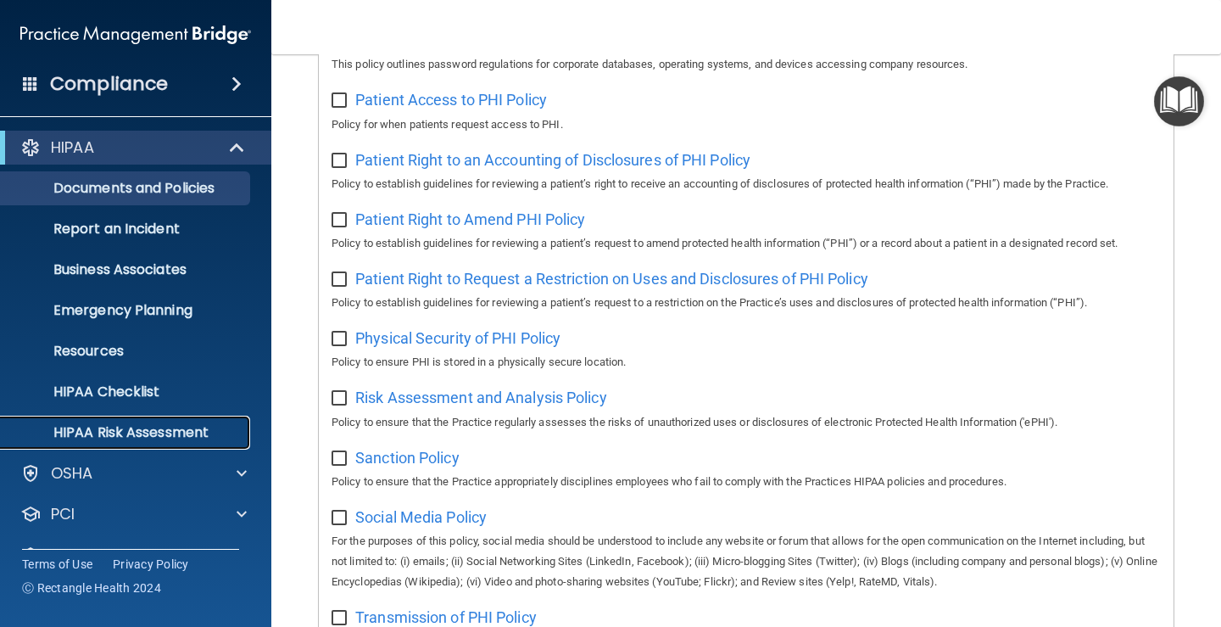
click at [205, 443] on link "HIPAA Risk Assessment" at bounding box center [116, 433] width 267 height 34
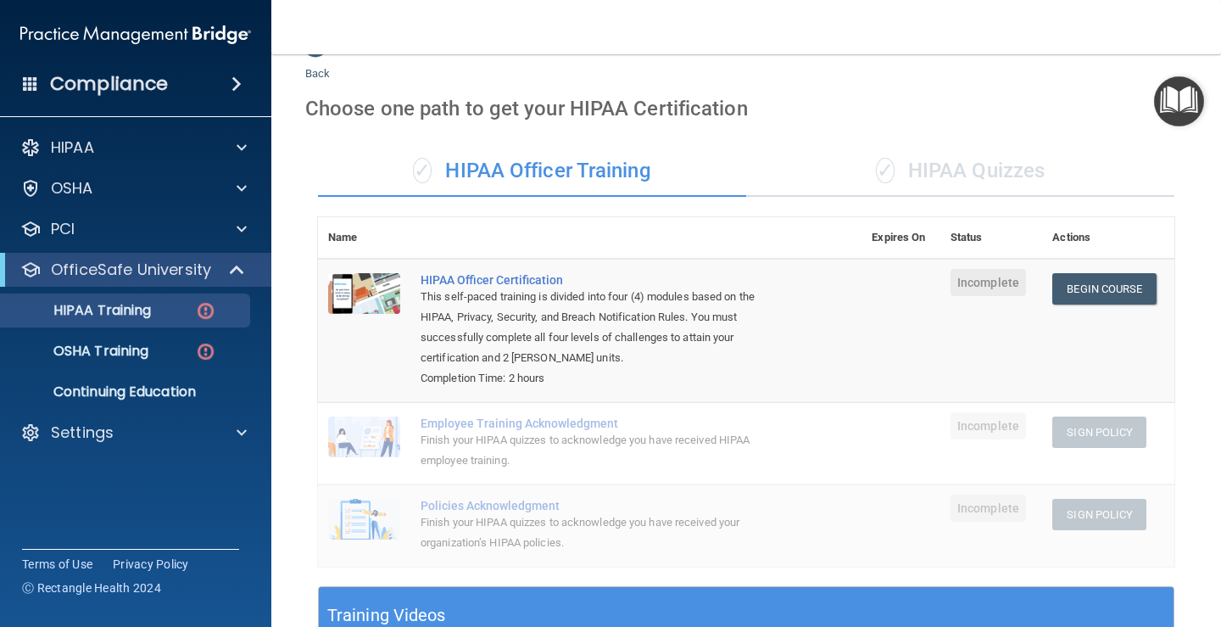
scroll to position [20, 0]
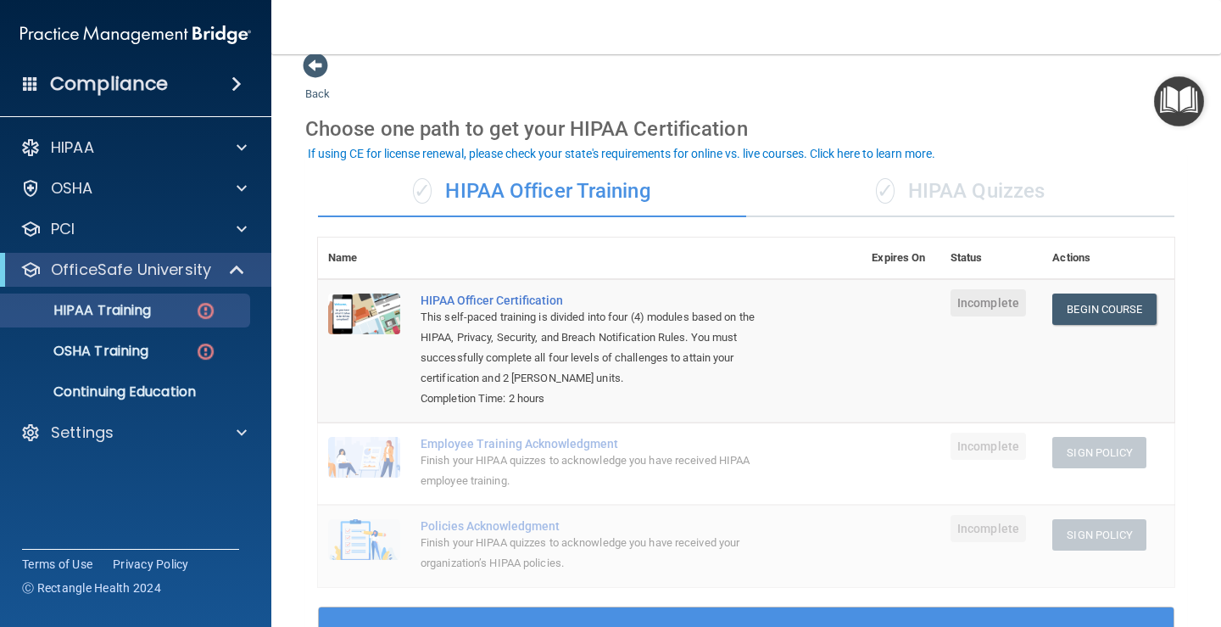
click at [984, 198] on div "✓ HIPAA Quizzes" at bounding box center [960, 191] width 428 height 51
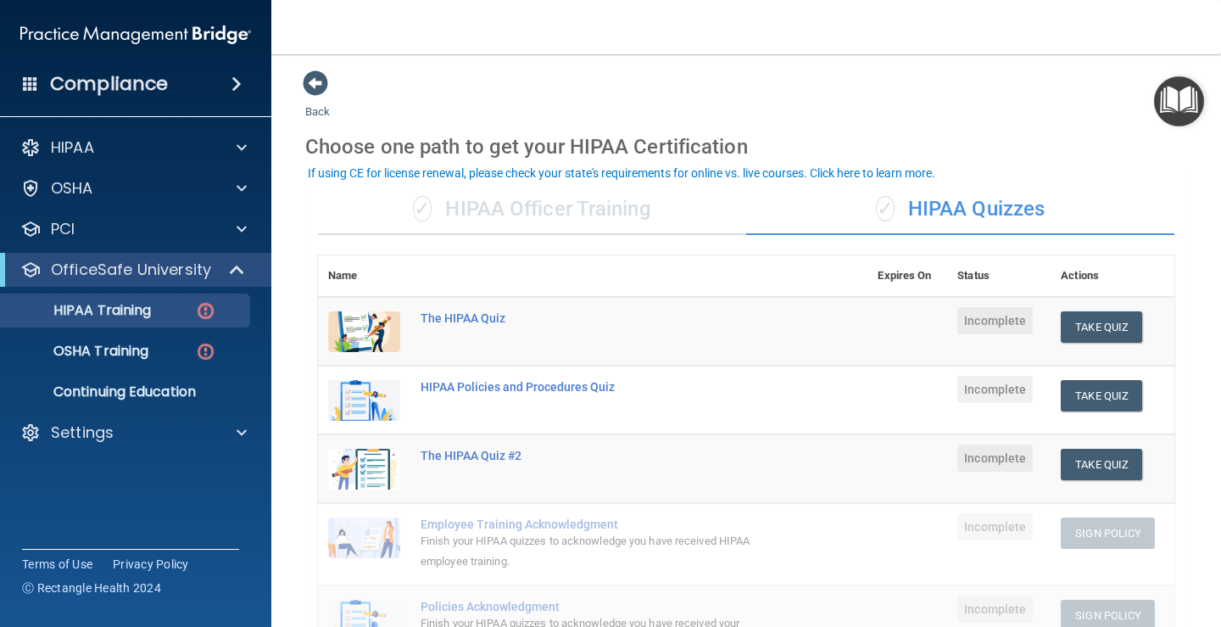
scroll to position [0, 0]
click at [497, 196] on div "✓ HIPAA Officer Training" at bounding box center [532, 211] width 428 height 51
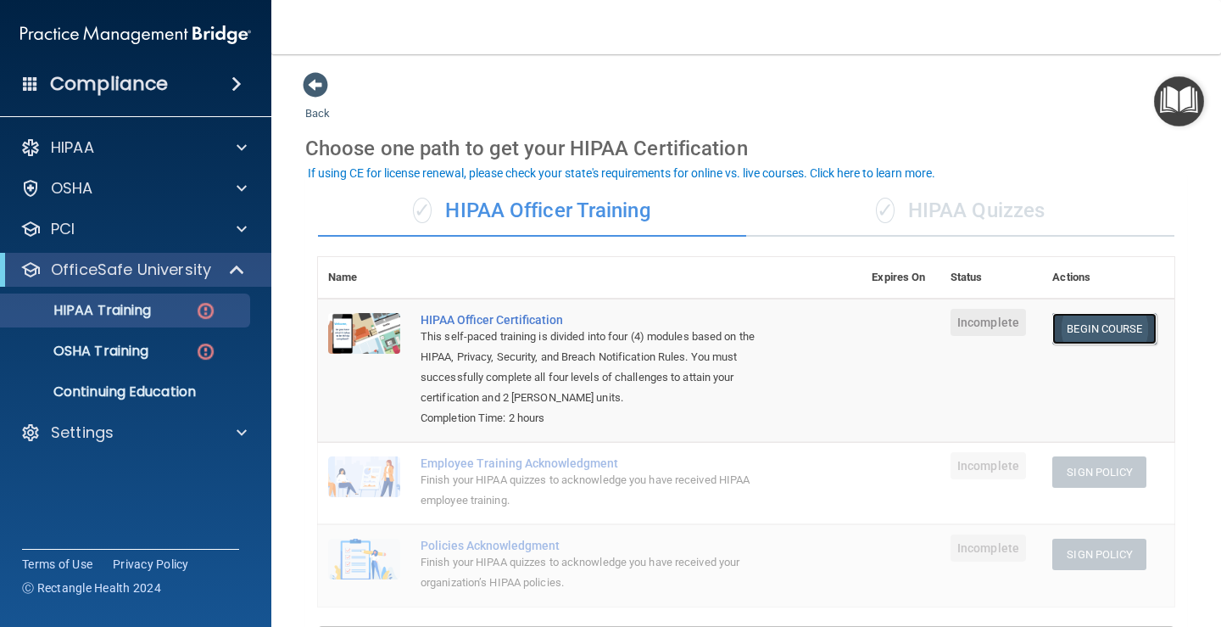
click at [1126, 332] on link "Begin Course" at bounding box center [1103, 328] width 103 height 31
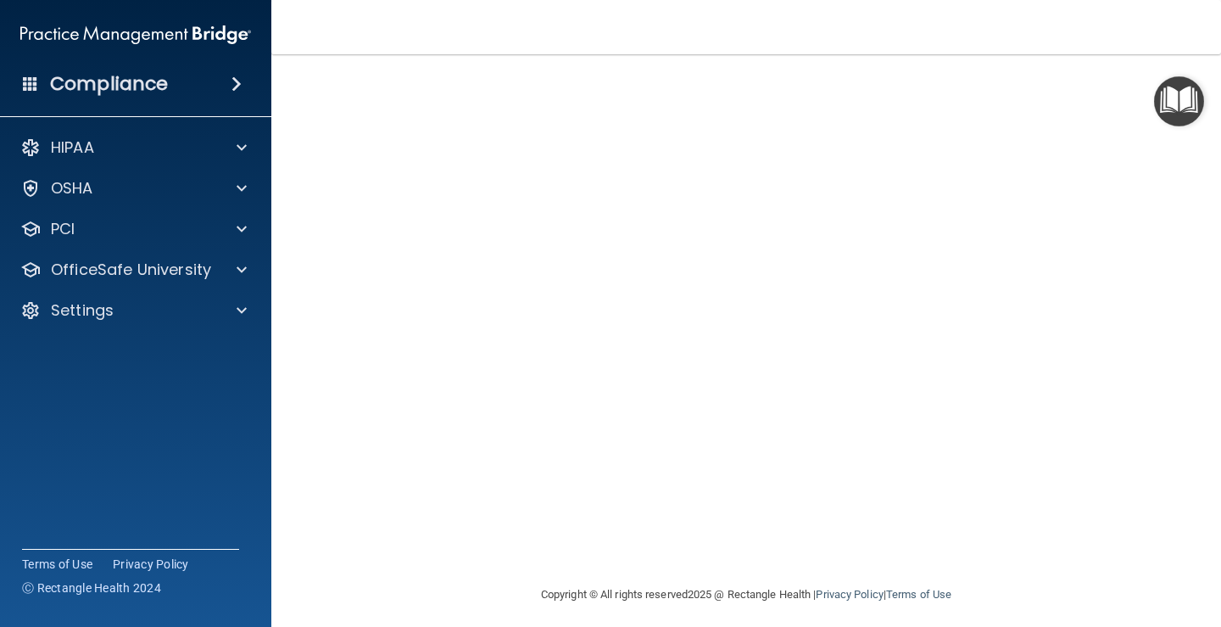
scroll to position [129, 0]
click at [98, 81] on h4 "Compliance" at bounding box center [109, 84] width 118 height 24
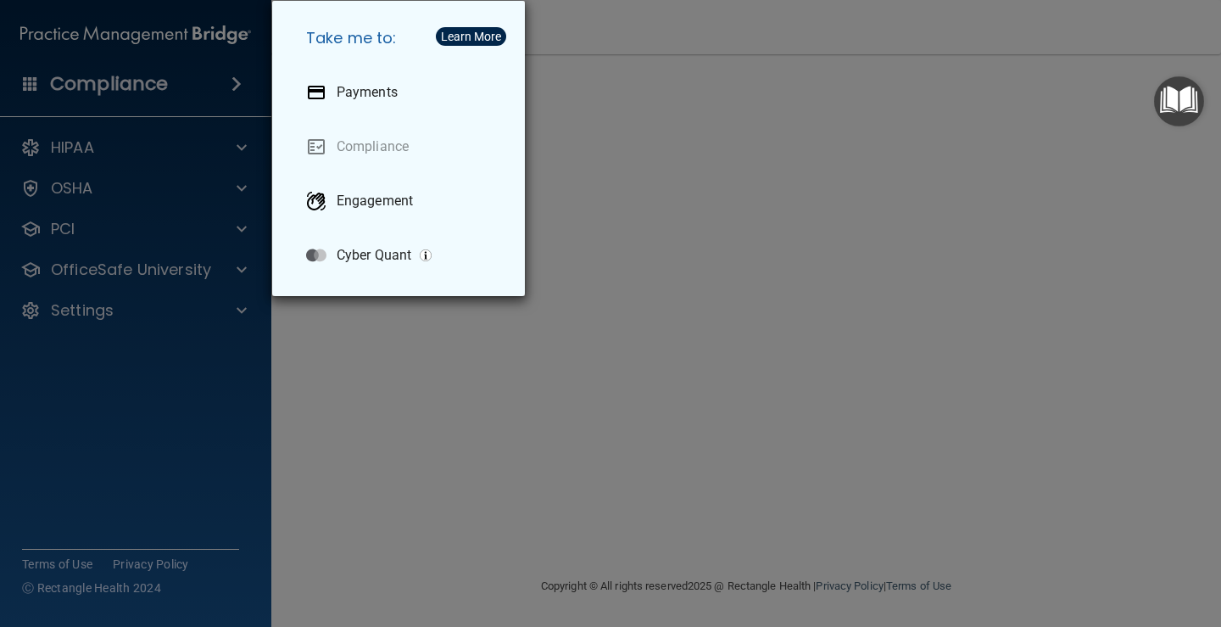
drag, startPoint x: 74, startPoint y: 18, endPoint x: 84, endPoint y: 48, distance: 32.2
click at [75, 18] on div "Take me to: Payments Compliance Engagement Cyber Quant" at bounding box center [610, 313] width 1221 height 627
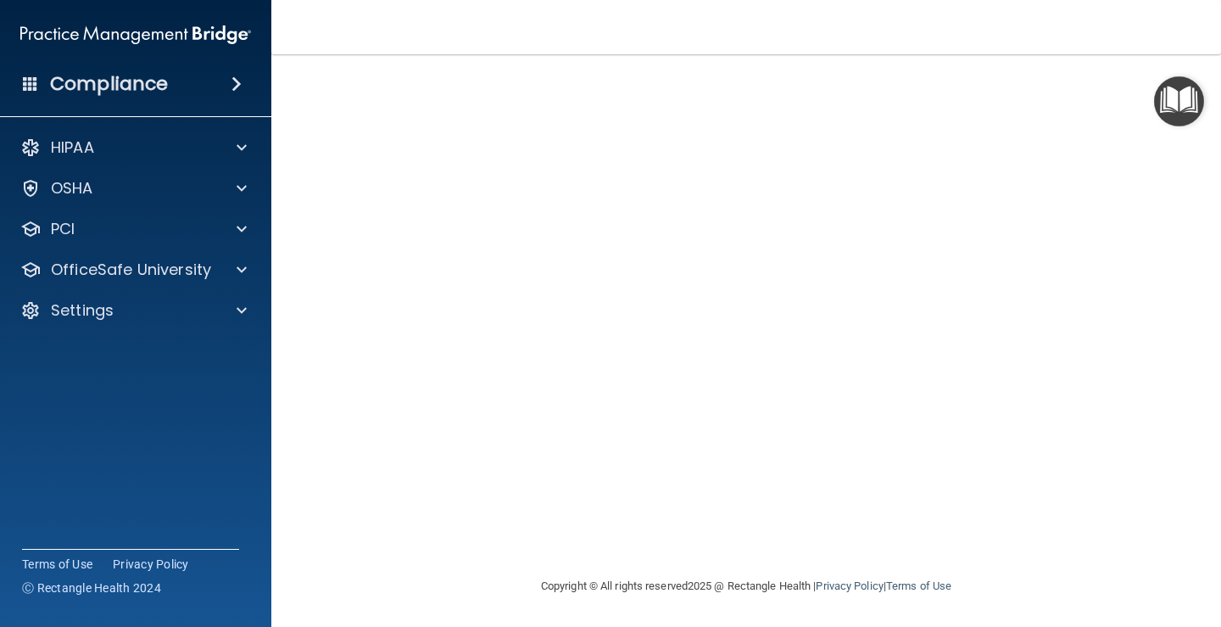
click at [96, 33] on img at bounding box center [135, 35] width 231 height 34
click at [91, 154] on p "HIPAA" at bounding box center [72, 147] width 43 height 20
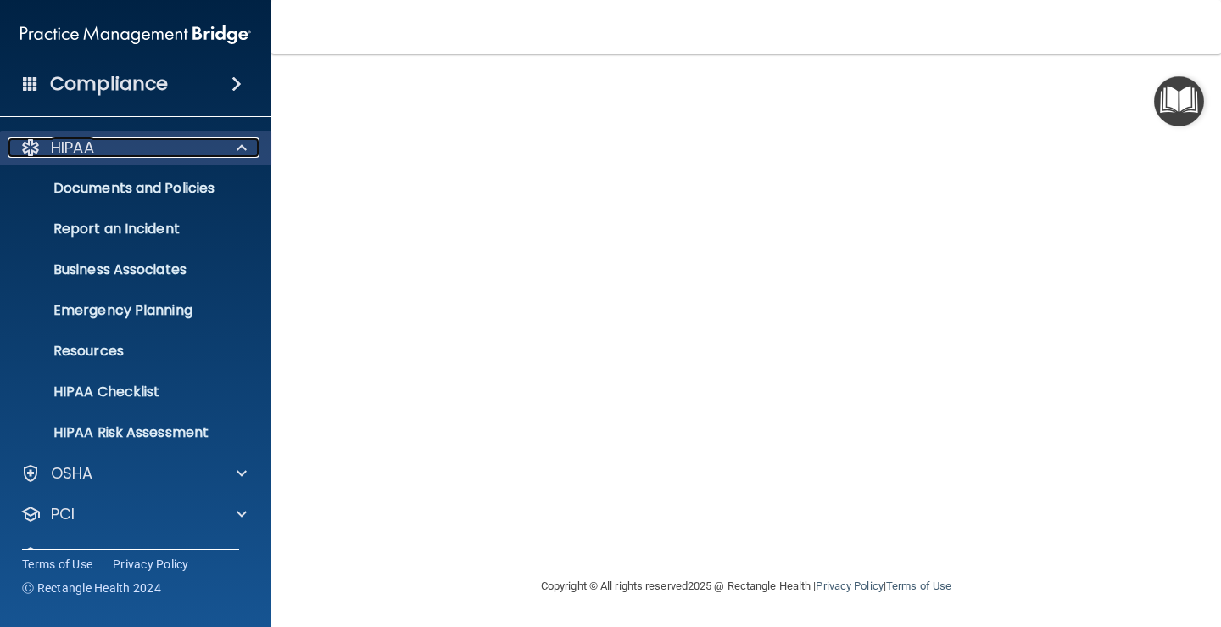
click at [91, 154] on p "HIPAA" at bounding box center [72, 147] width 43 height 20
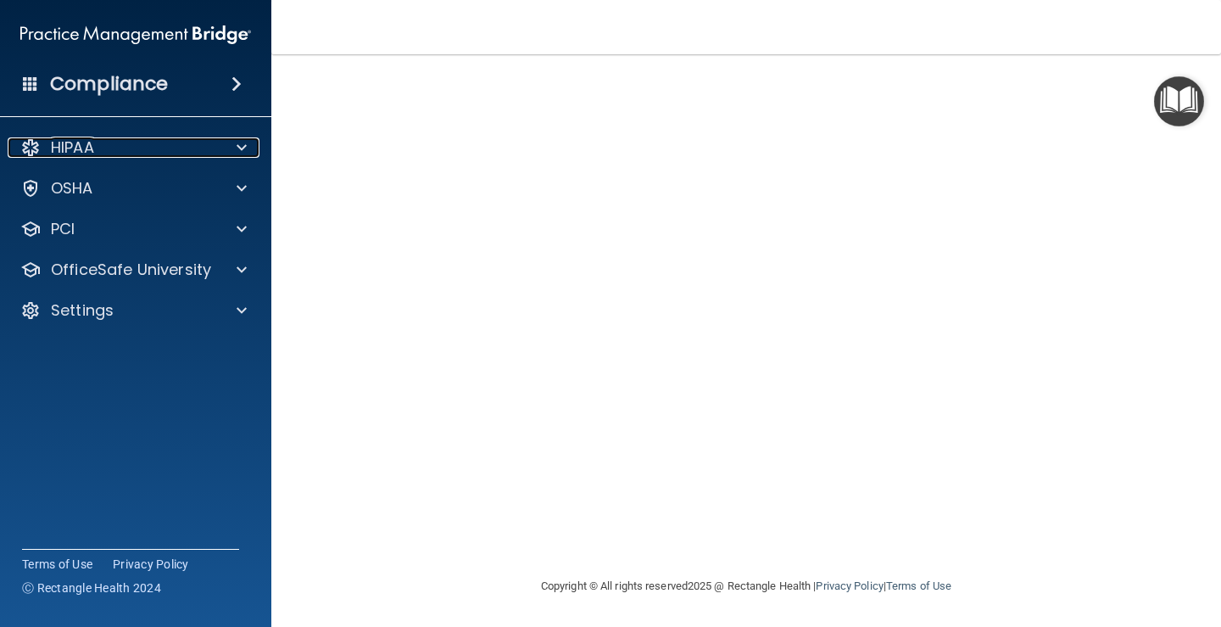
scroll to position [0, 0]
